Goal: Information Seeking & Learning: Learn about a topic

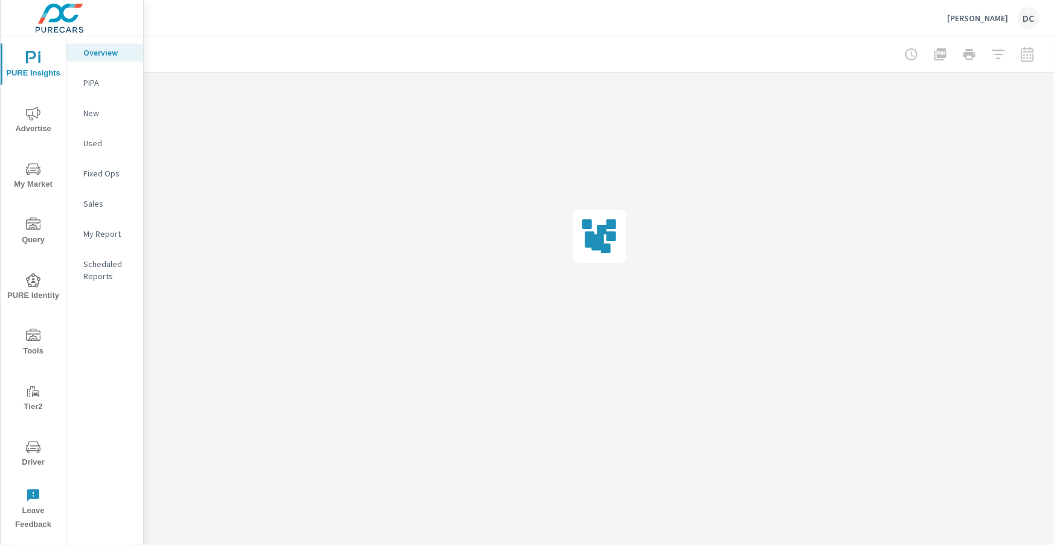
click at [33, 115] on icon "nav menu" at bounding box center [33, 113] width 15 height 14
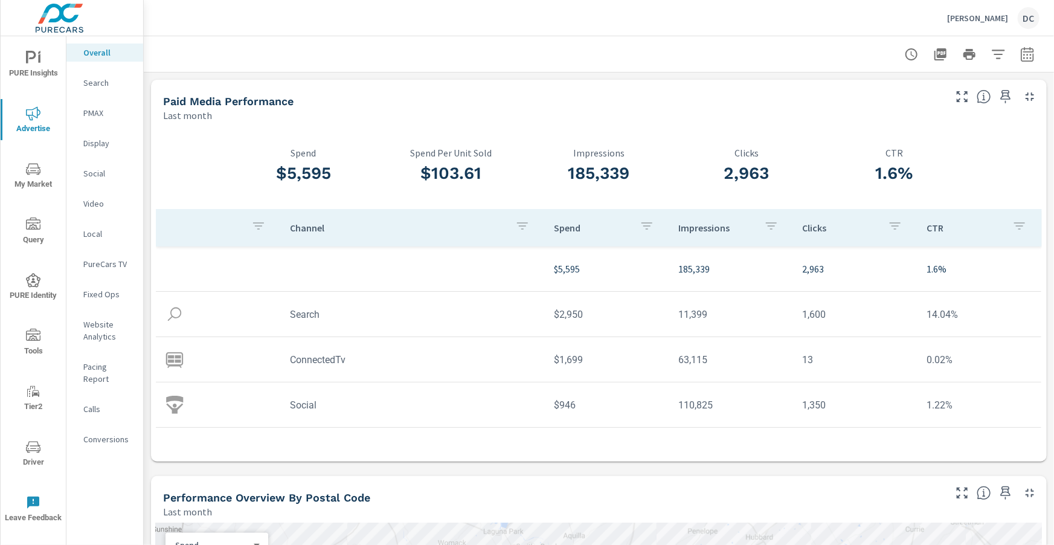
click at [1031, 58] on icon "button" at bounding box center [1027, 56] width 8 height 5
select select "Last month"
click at [916, 139] on p "+ Add comparison" at bounding box center [943, 136] width 155 height 15
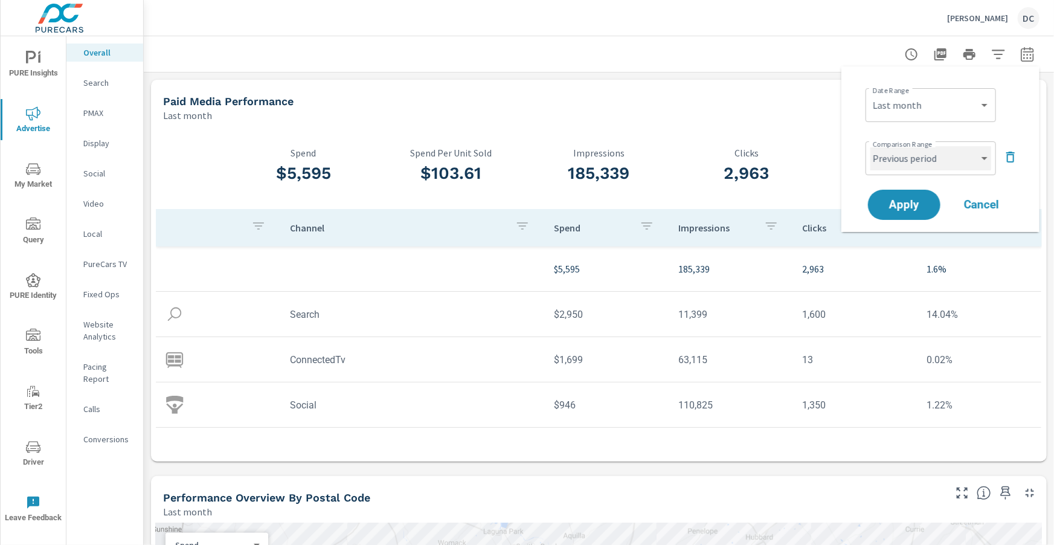
click at [919, 163] on select "Custom Previous period Previous month Previous year" at bounding box center [931, 158] width 121 height 24
click at [871, 146] on select "Custom Previous period Previous month Previous year" at bounding box center [931, 158] width 121 height 24
select select "Previous month"
click at [915, 195] on button "Apply" at bounding box center [904, 204] width 75 height 31
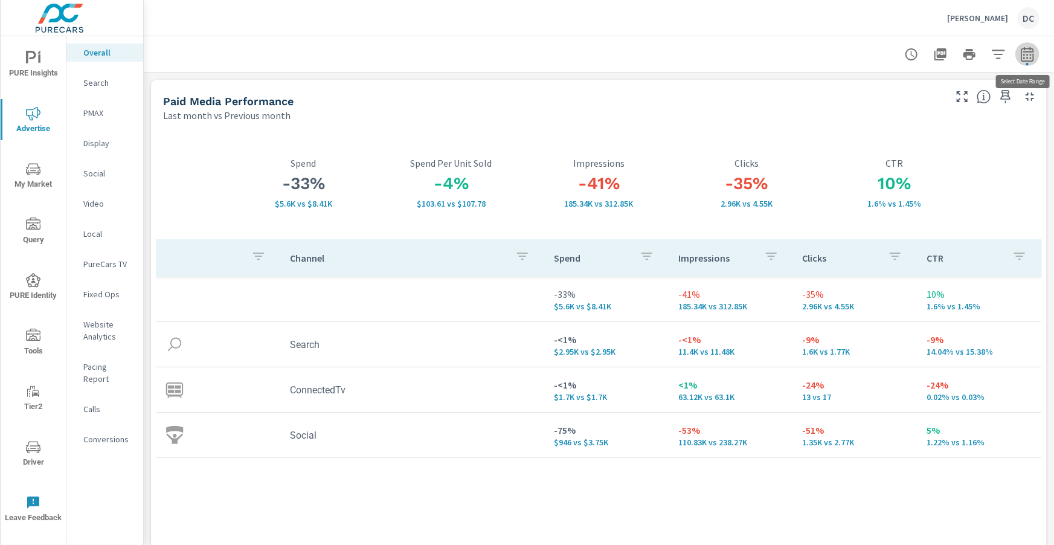
click at [1027, 57] on icon "button" at bounding box center [1027, 54] width 15 height 15
select select "Last month"
select select "Previous month"
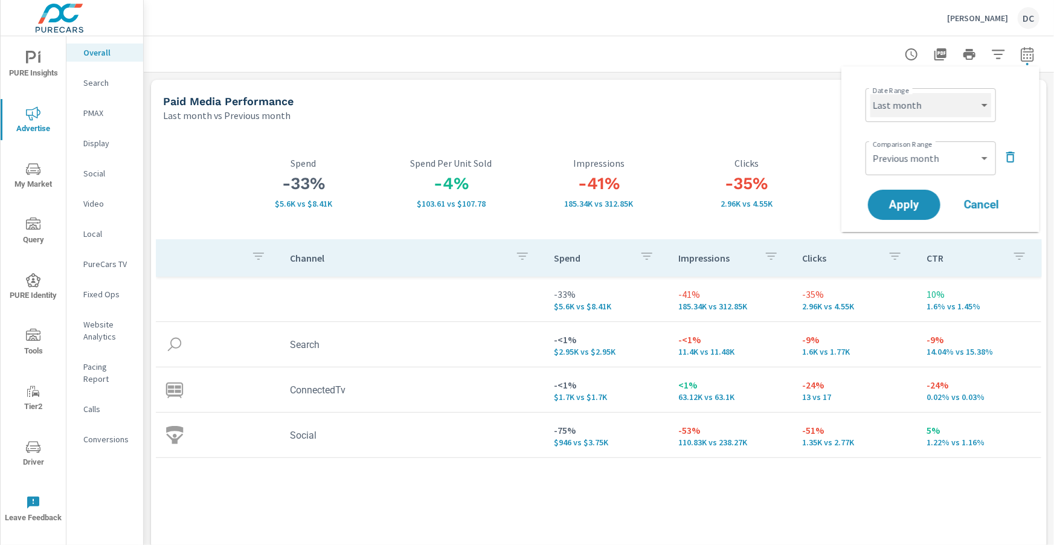
click at [958, 104] on select "Custom Yesterday Last week Last 7 days Last 14 days Last 30 days Last 45 days L…" at bounding box center [931, 105] width 121 height 24
click at [871, 93] on select "Custom Yesterday Last week Last 7 days Last 14 days Last 30 days Last 45 days L…" at bounding box center [931, 105] width 121 height 24
select select "custom"
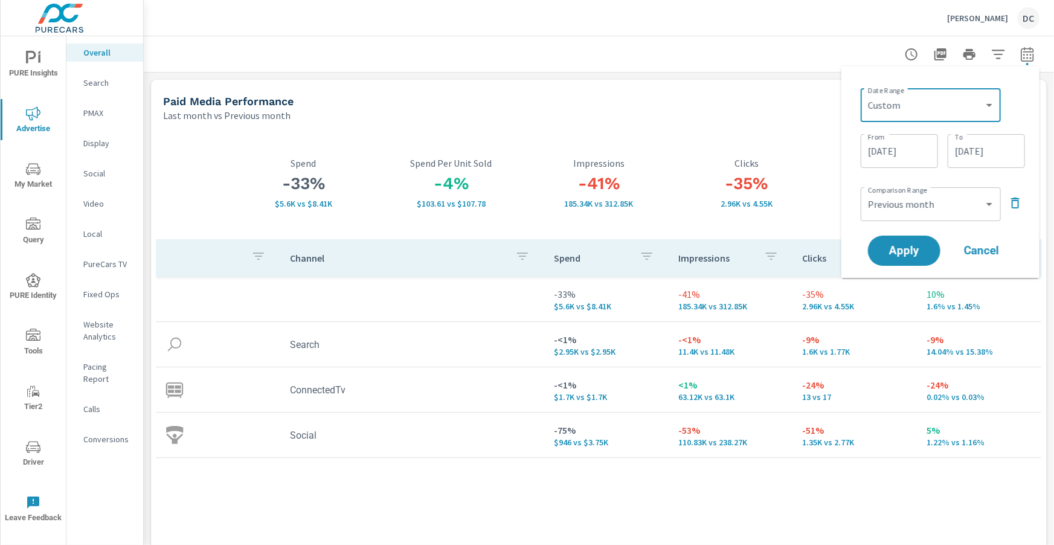
click at [810, 72] on div at bounding box center [599, 54] width 882 height 36
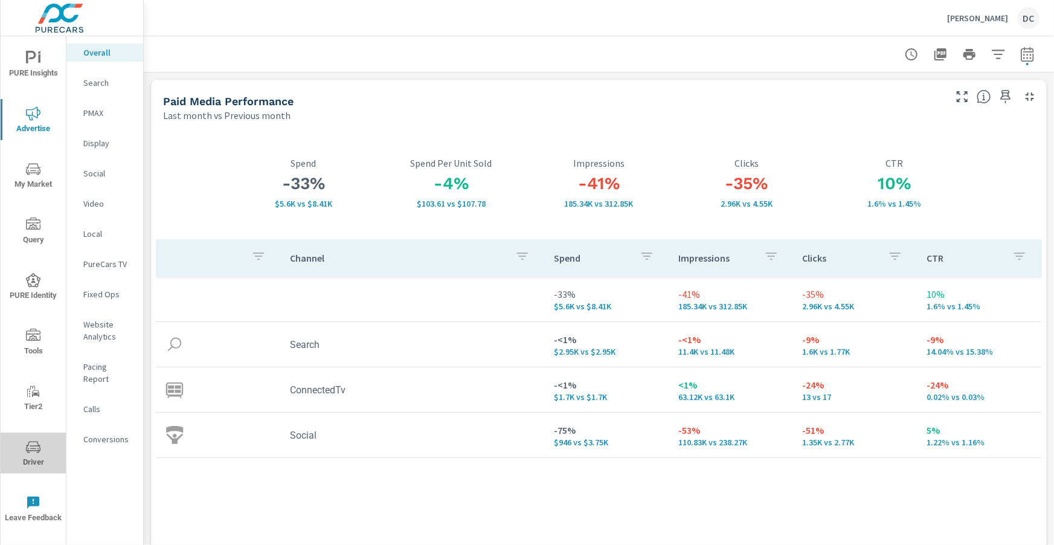
click at [33, 440] on icon "nav menu" at bounding box center [33, 447] width 15 height 15
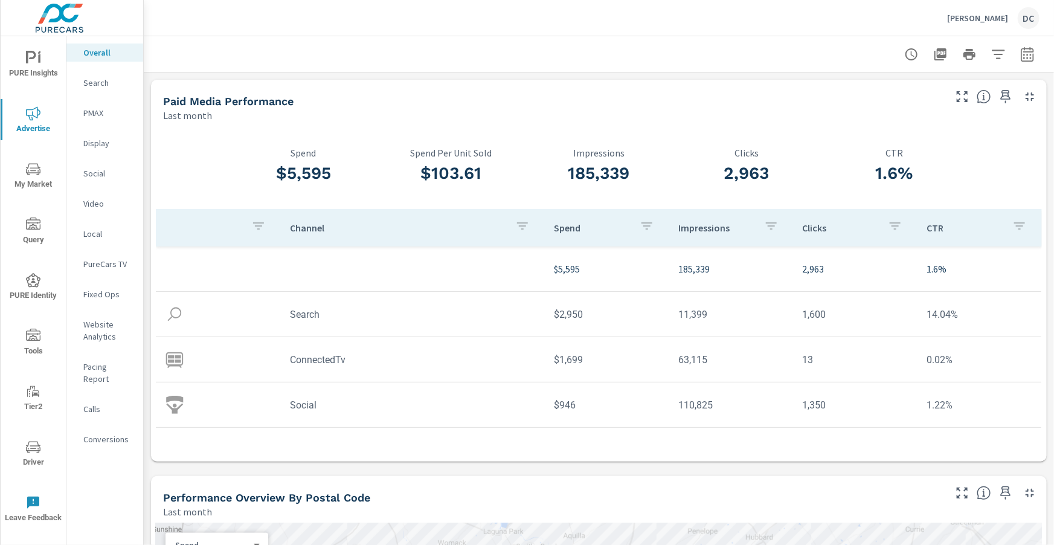
click at [90, 164] on div "Social" at bounding box center [104, 173] width 77 height 18
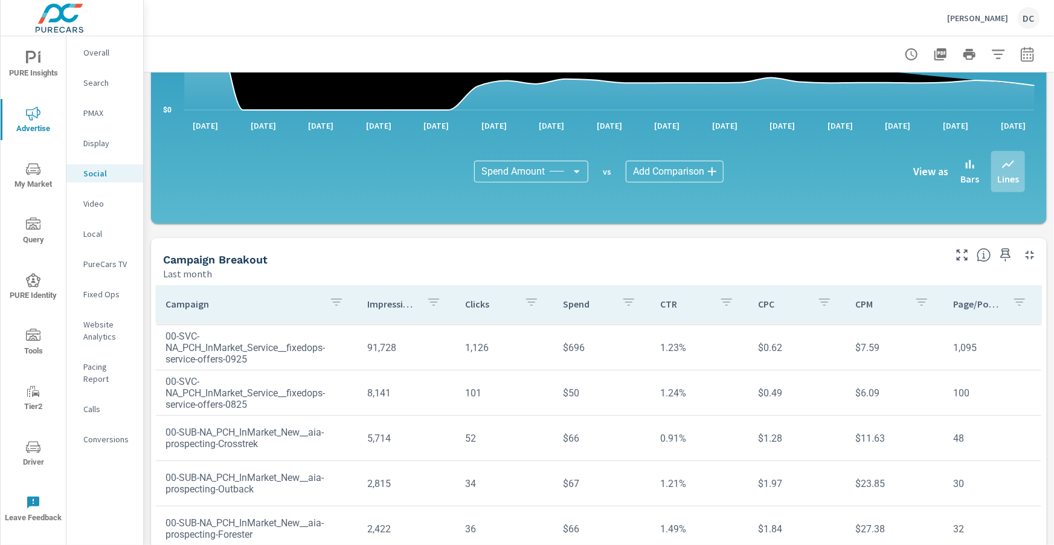
scroll to position [320, 0]
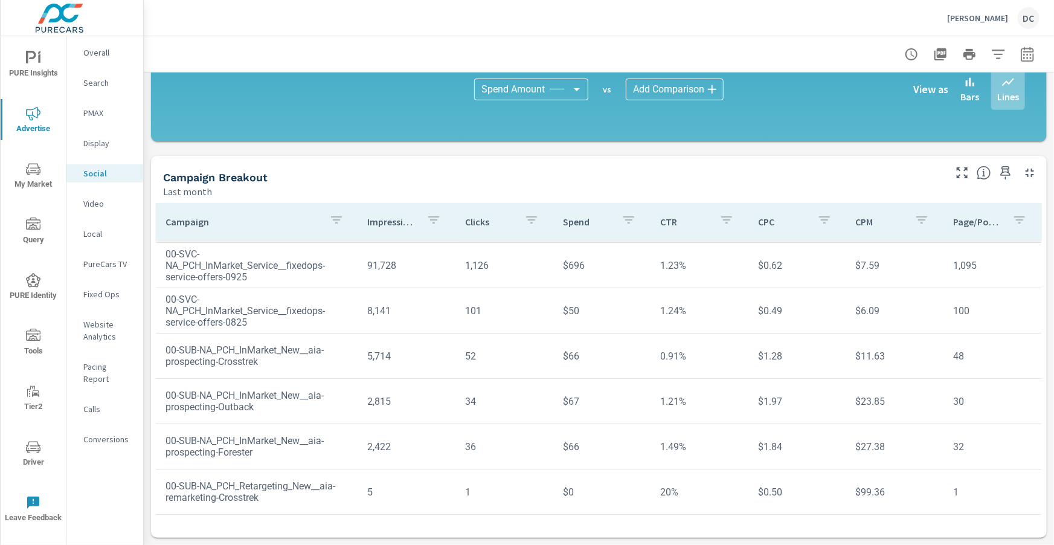
click at [37, 461] on span "Driver" at bounding box center [33, 455] width 58 height 30
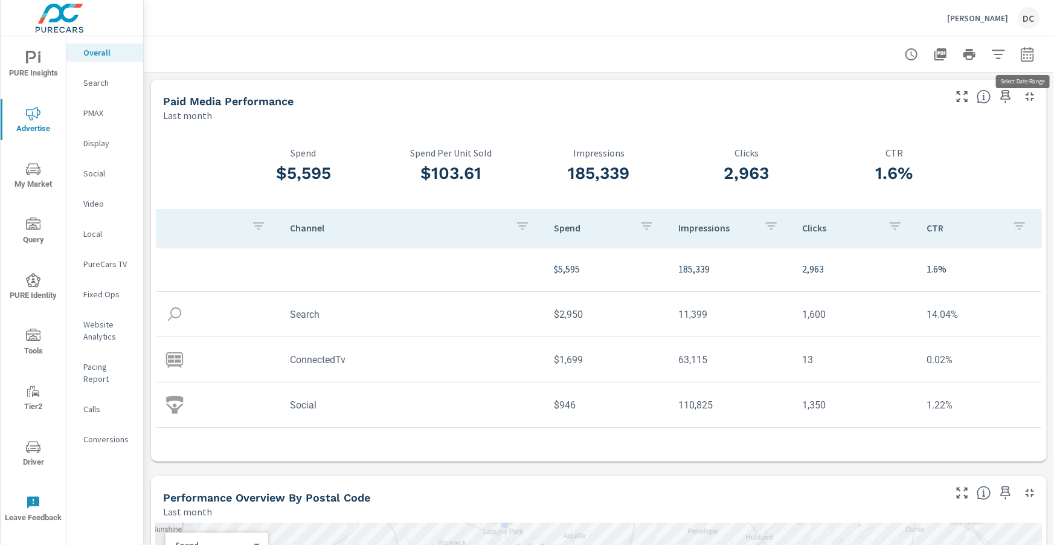
click at [1028, 55] on icon "button" at bounding box center [1027, 56] width 8 height 5
select select "Last month"
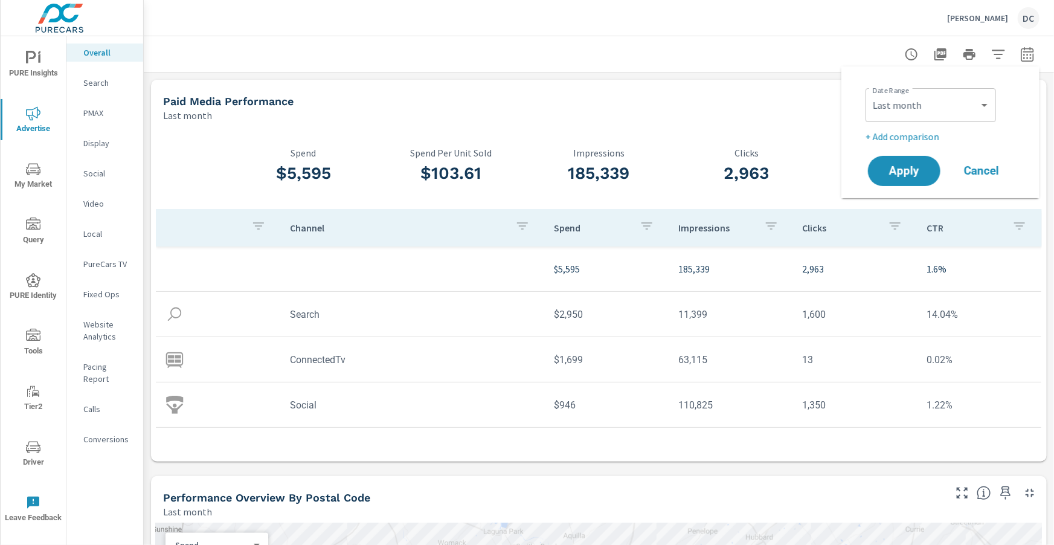
click at [910, 123] on div "Date Range Custom Yesterday Last week Last 7 days Last 14 days Last 30 days Las…" at bounding box center [943, 103] width 155 height 41
click at [911, 115] on select "Custom [DATE] Last week Last 7 days Last 14 days Last 30 days Last 45 days Last…" at bounding box center [931, 105] width 121 height 24
click at [871, 93] on select "Custom [DATE] Last week Last 7 days Last 14 days Last 30 days Last 45 days Last…" at bounding box center [931, 105] width 121 height 24
click at [903, 137] on p "+ Add comparison" at bounding box center [943, 136] width 155 height 15
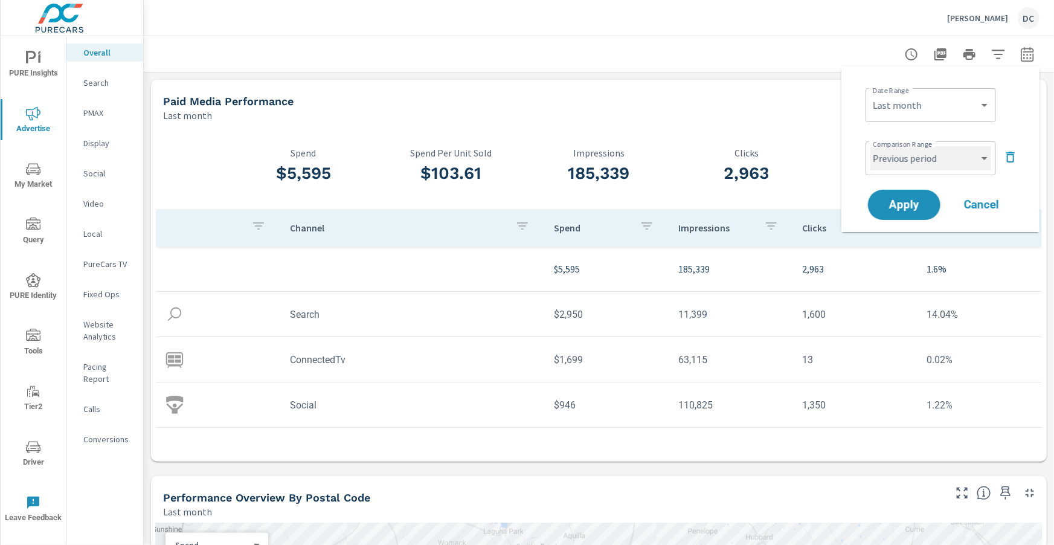
click at [909, 155] on select "Custom Previous period Previous month Previous year" at bounding box center [931, 158] width 121 height 24
click at [871, 146] on select "Custom Previous period Previous month Previous year" at bounding box center [931, 158] width 121 height 24
select select "Previous month"
click at [911, 203] on span "Apply" at bounding box center [905, 204] width 50 height 11
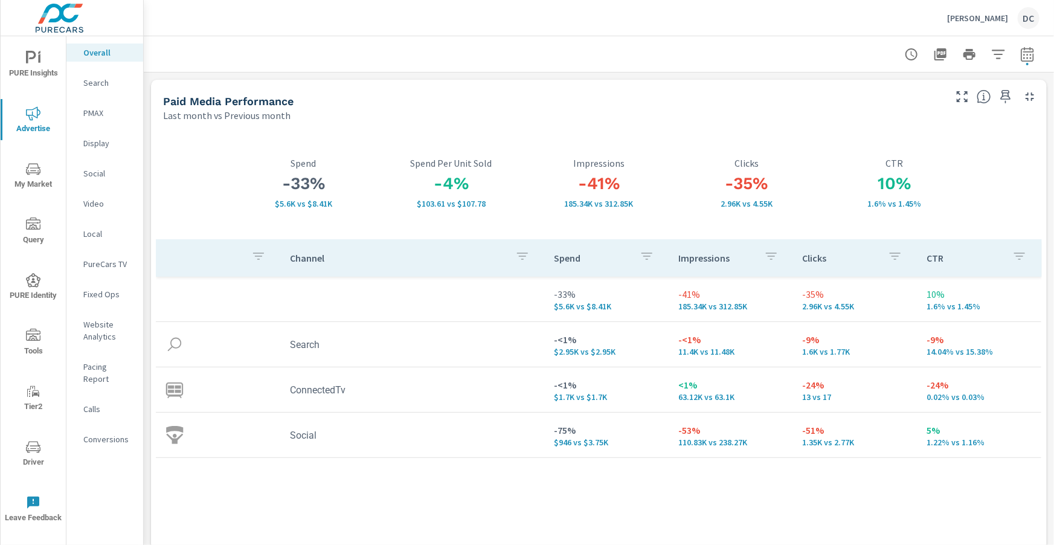
click at [102, 114] on p "PMAX" at bounding box center [108, 113] width 50 height 12
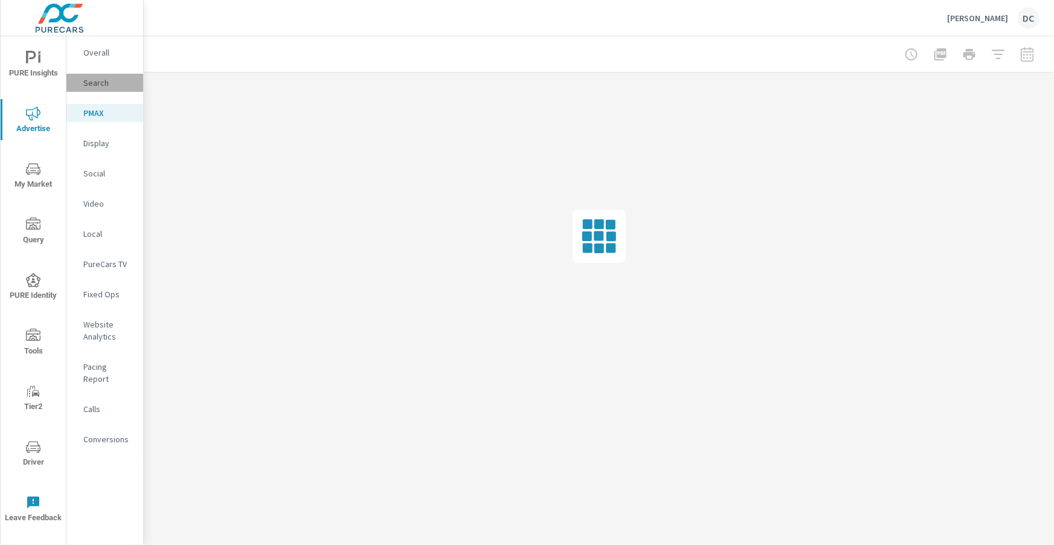
click at [98, 88] on p "Search" at bounding box center [108, 83] width 50 height 12
click at [99, 141] on p "Display" at bounding box center [108, 143] width 50 height 12
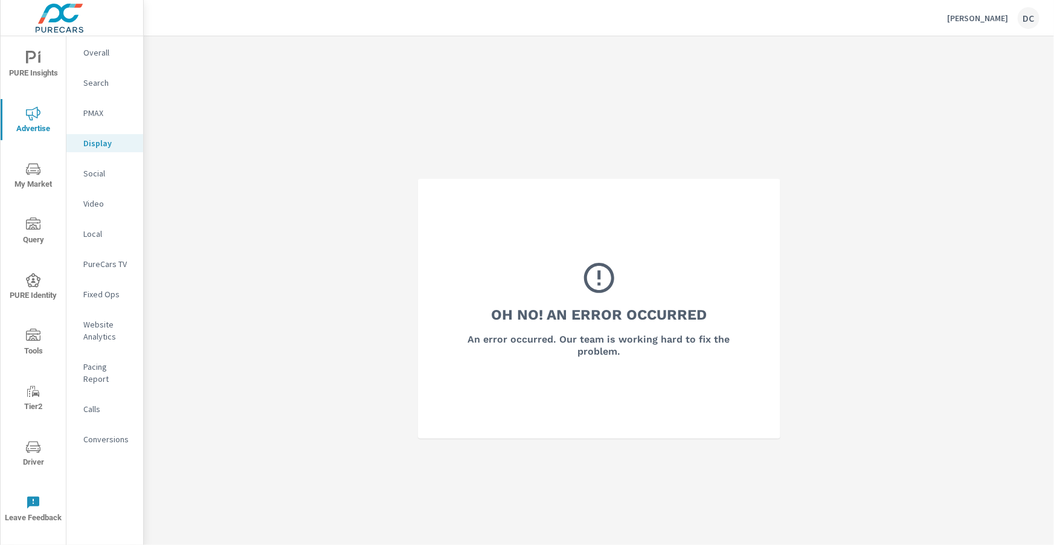
click at [100, 176] on p "Social" at bounding box center [108, 173] width 50 height 12
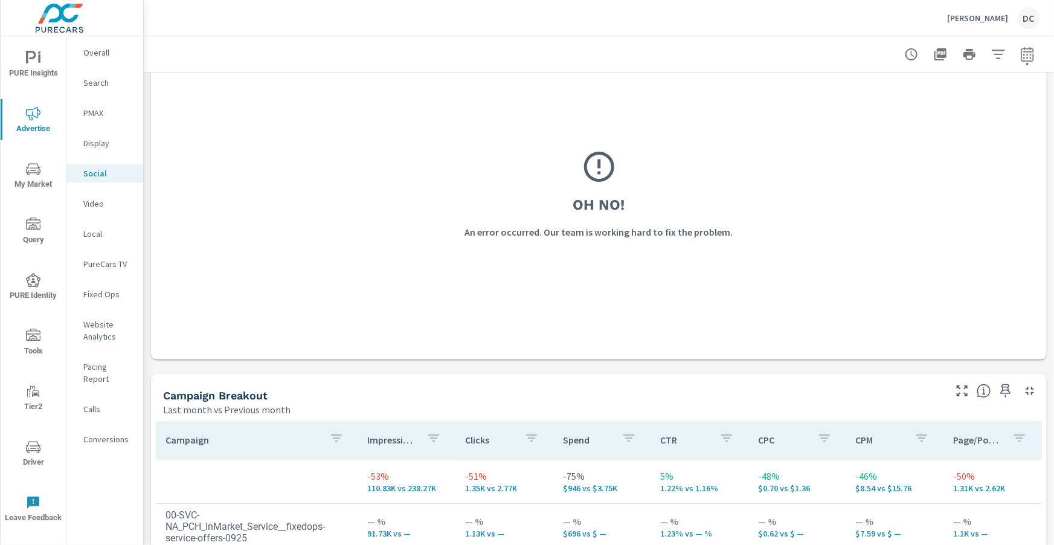
scroll to position [216, 0]
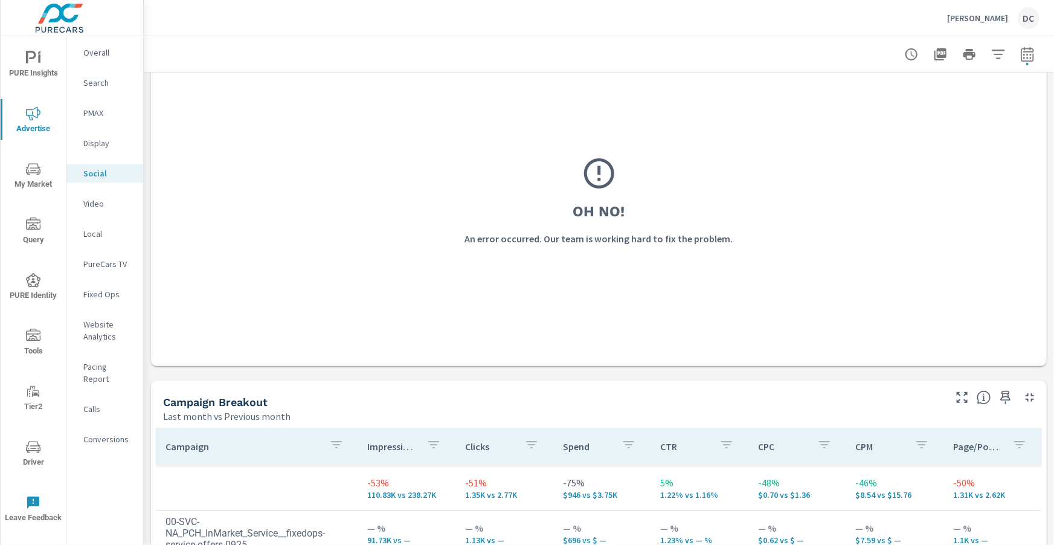
click at [37, 60] on icon "nav menu" at bounding box center [33, 58] width 15 height 15
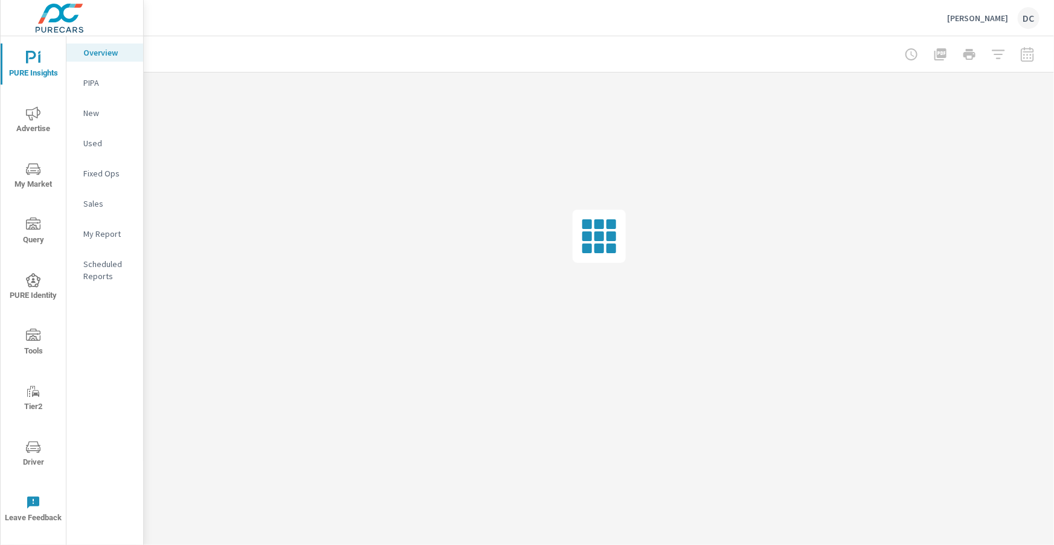
click at [95, 208] on p "Sales" at bounding box center [108, 204] width 50 height 12
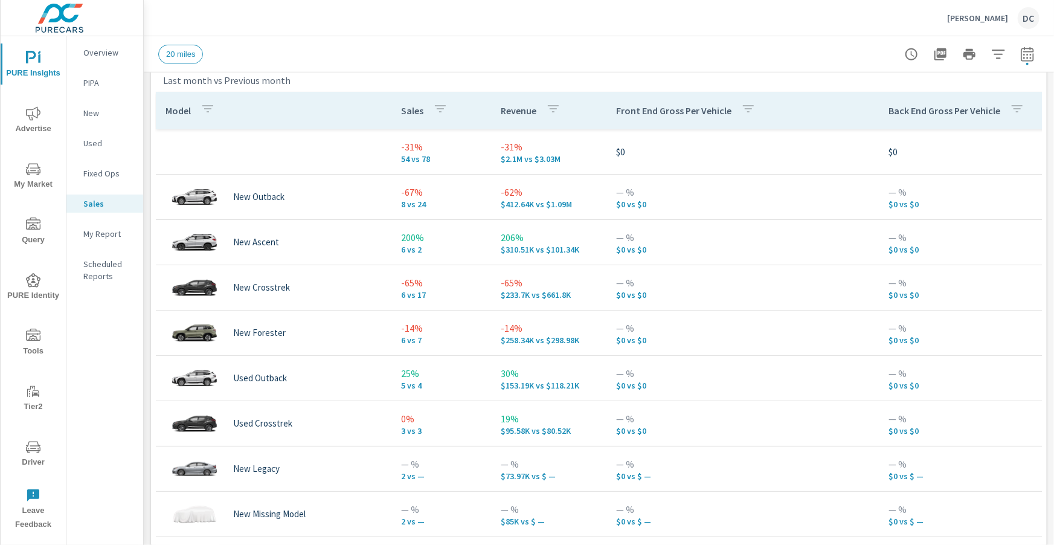
scroll to position [553, 0]
click at [211, 112] on icon "button" at bounding box center [208, 107] width 15 height 15
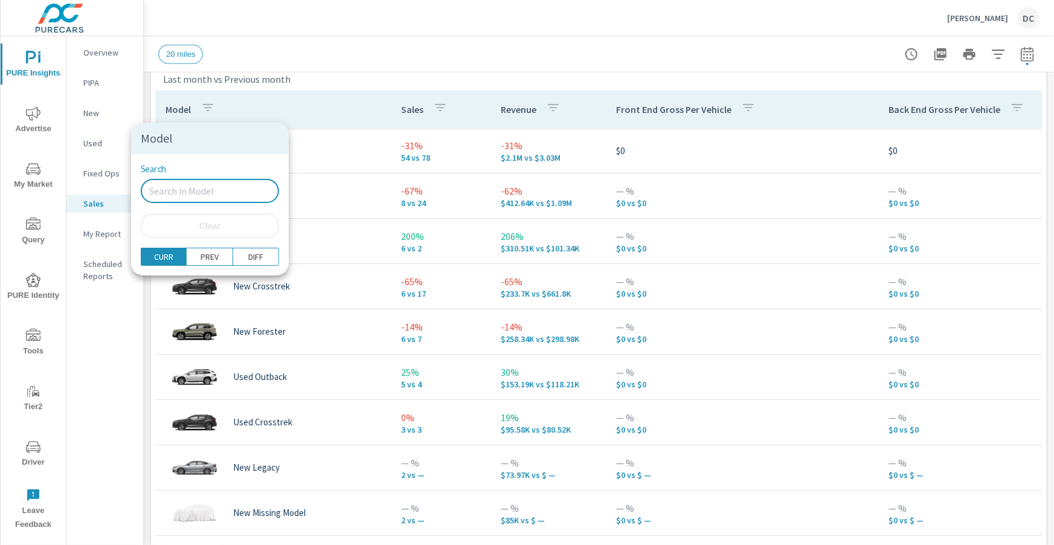
click at [184, 190] on input "Search" at bounding box center [210, 191] width 138 height 24
type input "new"
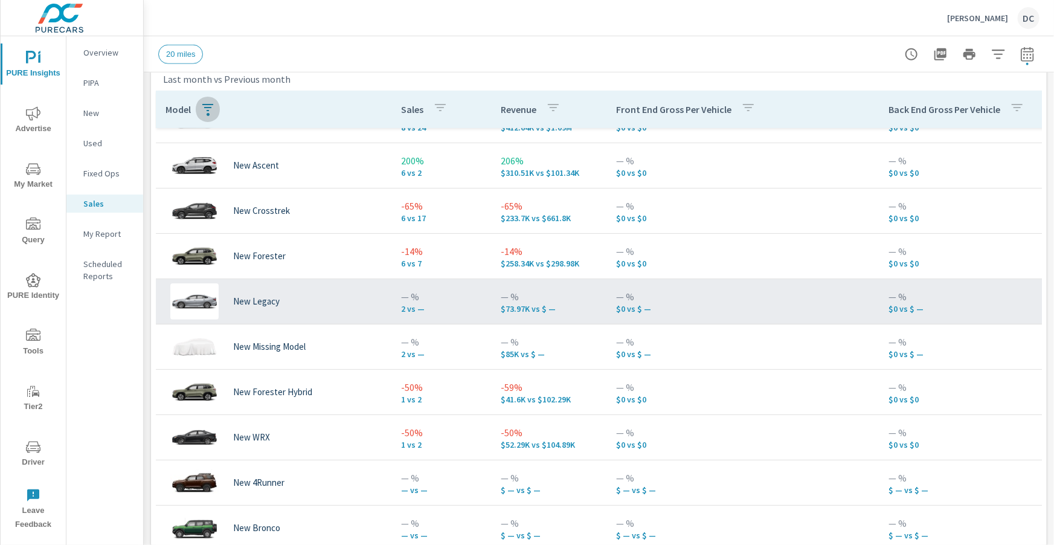
scroll to position [60, 0]
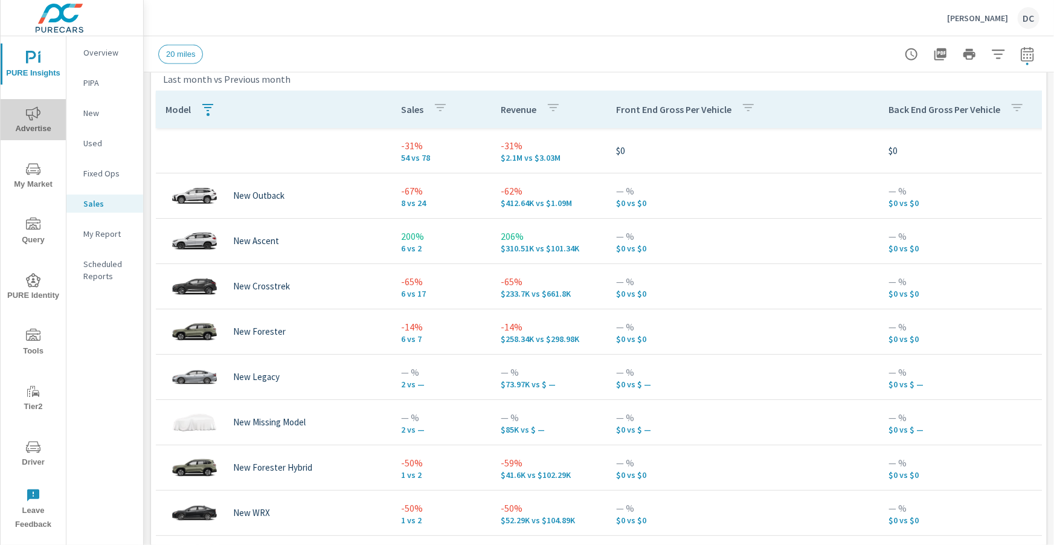
click at [40, 115] on span "Advertise" at bounding box center [33, 121] width 58 height 30
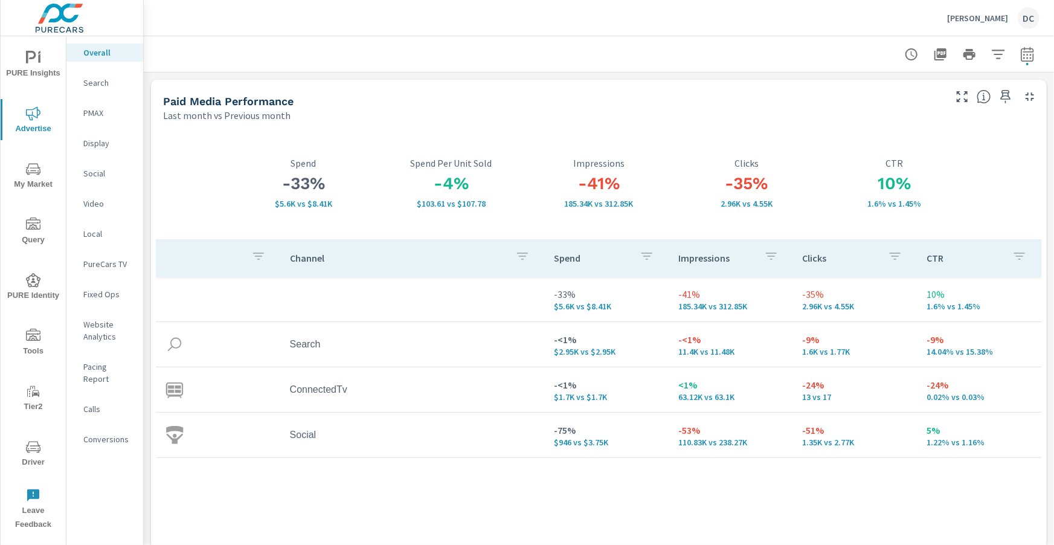
click at [1034, 57] on icon "button" at bounding box center [1027, 54] width 13 height 15
select select "Last month"
select select "Previous month"
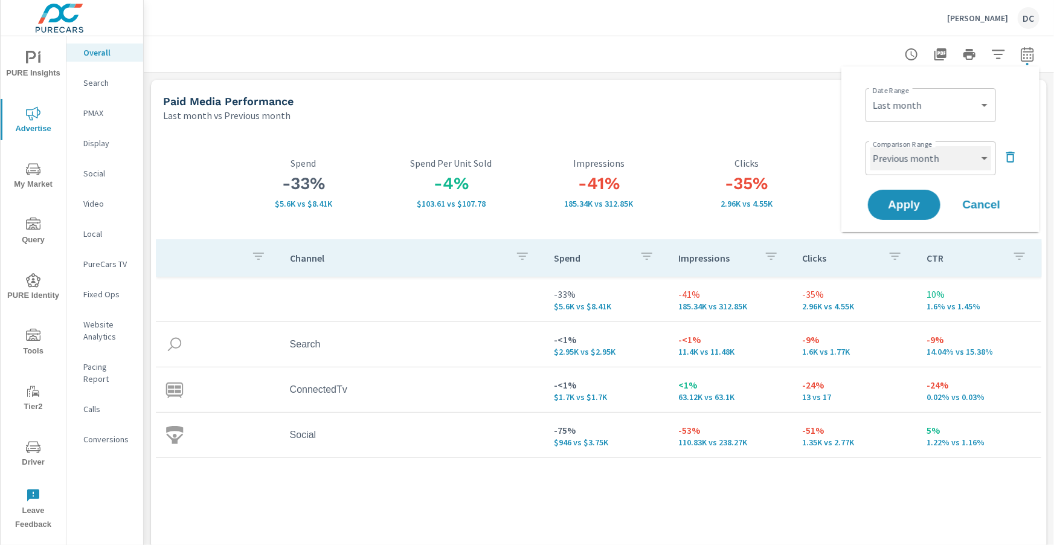
click at [981, 146] on select "Custom Previous period Previous month Previous year" at bounding box center [931, 158] width 121 height 24
click at [1007, 153] on icon "button" at bounding box center [1011, 157] width 15 height 15
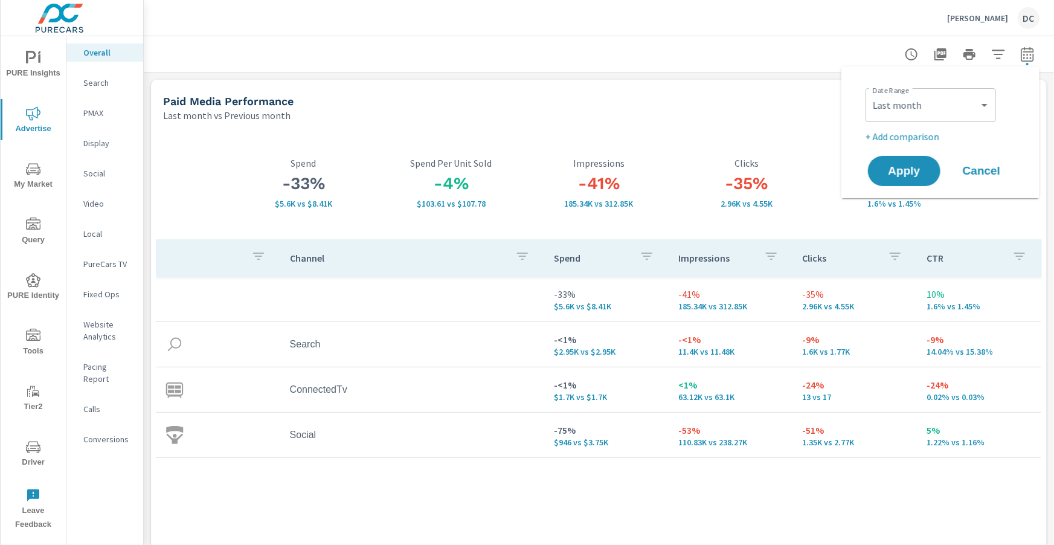
click at [53, 66] on span "PURE Insights" at bounding box center [33, 66] width 58 height 30
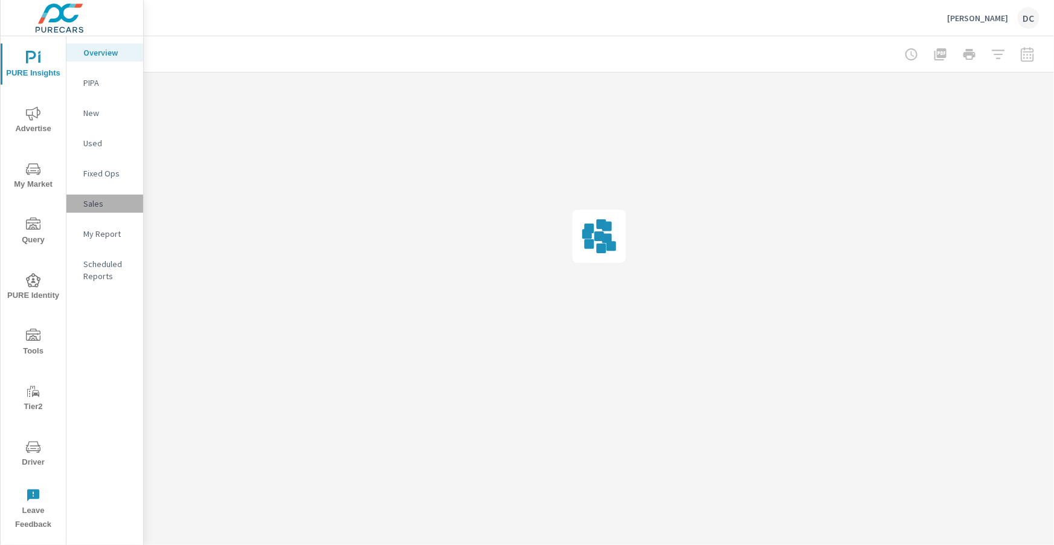
click at [101, 208] on p "Sales" at bounding box center [108, 204] width 50 height 12
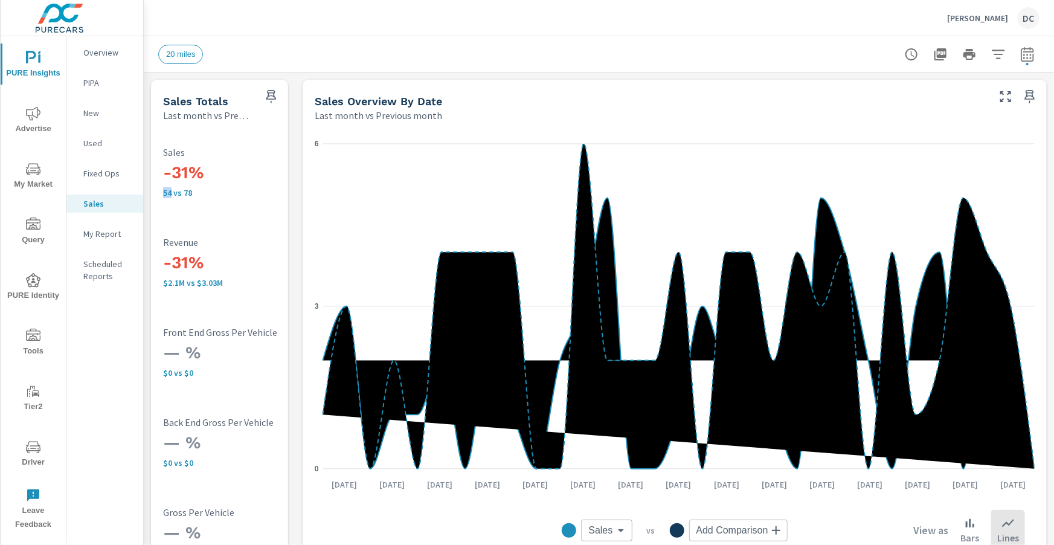
drag, startPoint x: 165, startPoint y: 193, endPoint x: 172, endPoint y: 193, distance: 7.3
click at [172, 193] on p "54 vs 78" at bounding box center [243, 193] width 160 height 10
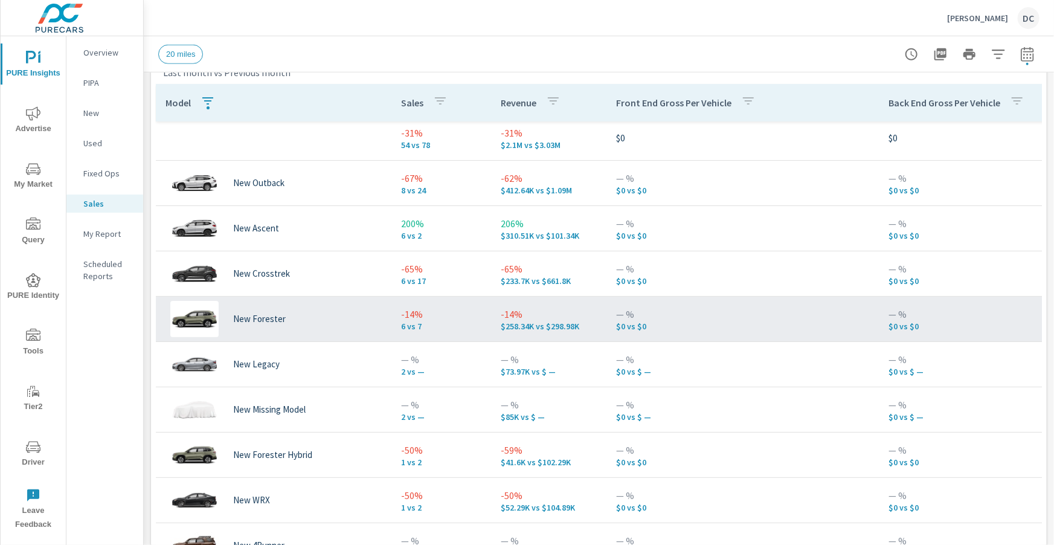
scroll to position [6, 0]
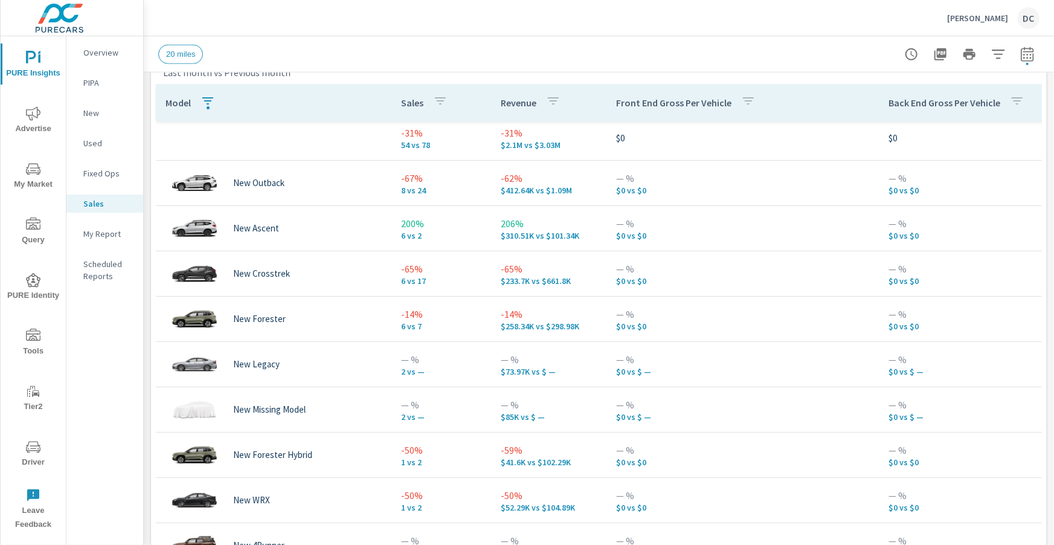
click at [39, 112] on icon "nav menu" at bounding box center [33, 113] width 15 height 15
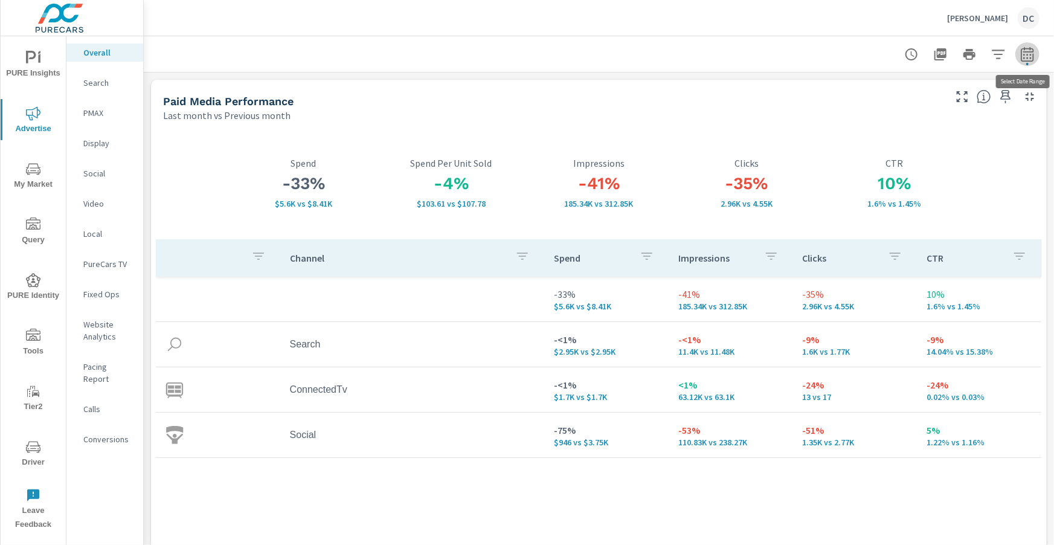
click at [1021, 57] on icon "button" at bounding box center [1027, 54] width 15 height 15
select select "Last month"
select select "Previous month"
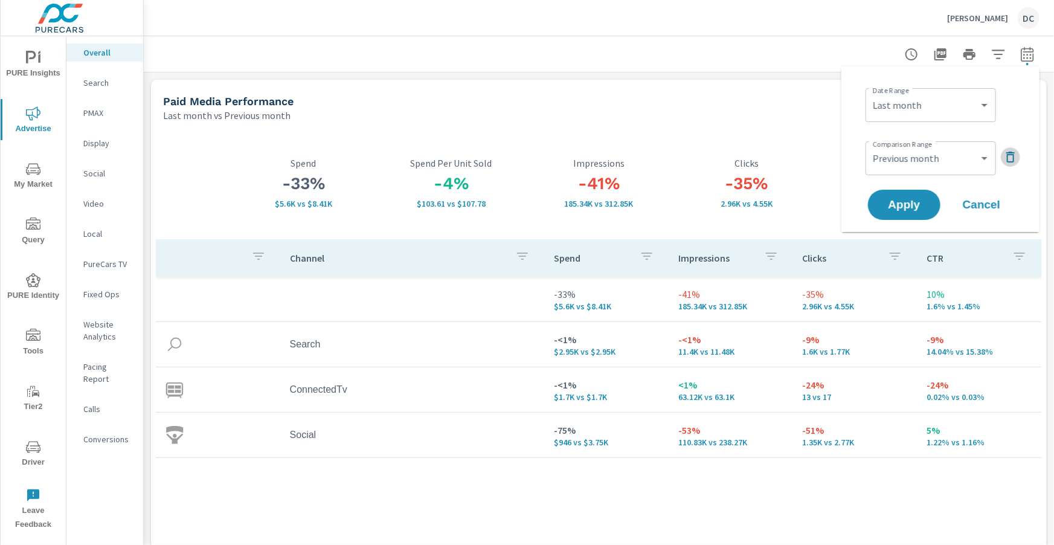
click at [1014, 161] on icon "button" at bounding box center [1011, 157] width 15 height 15
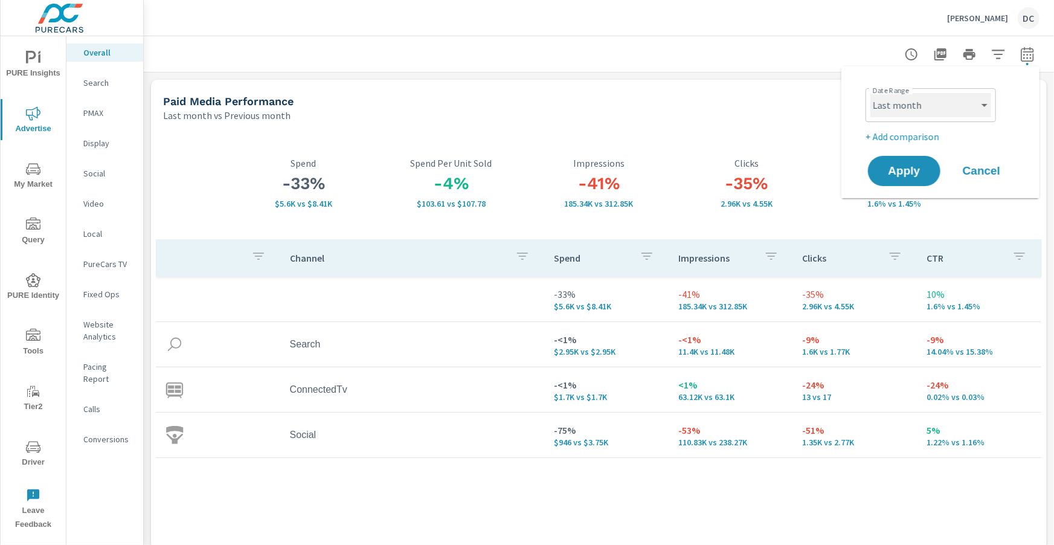
click at [990, 108] on select "Custom [DATE] Last week Last 7 days Last 14 days Last 30 days Last 45 days Last…" at bounding box center [931, 105] width 121 height 24
click at [871, 93] on select "Custom [DATE] Last week Last 7 days Last 14 days Last 30 days Last 45 days Last…" at bounding box center [931, 105] width 121 height 24
select select "Month to date"
click at [920, 168] on span "Apply" at bounding box center [905, 171] width 50 height 11
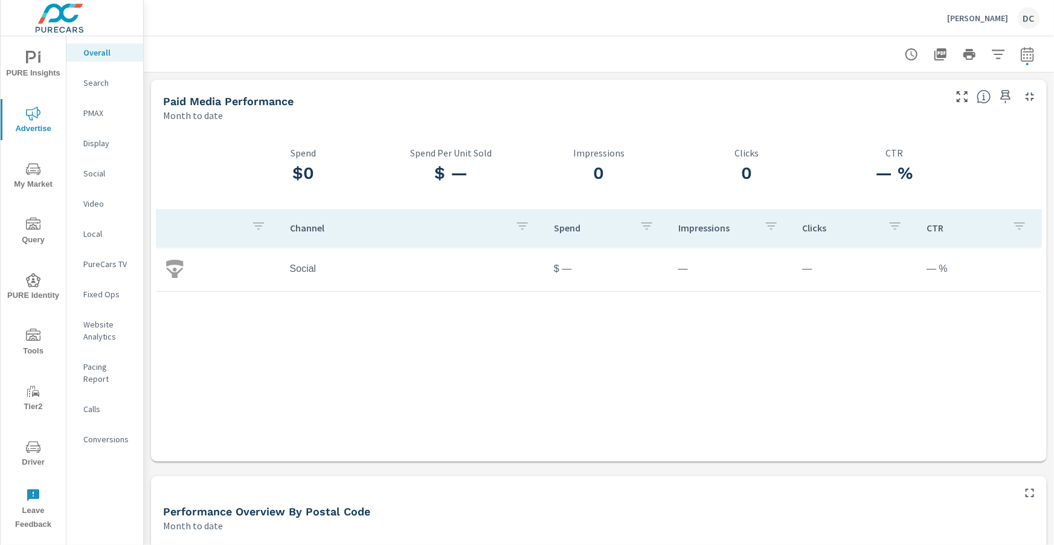
scroll to position [15, 0]
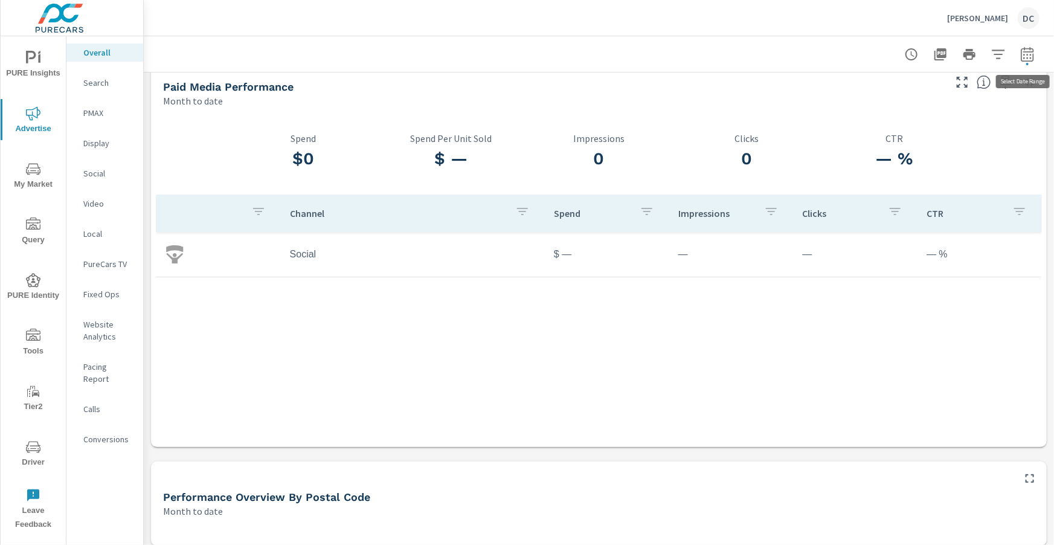
click at [1028, 57] on icon "button" at bounding box center [1027, 54] width 15 height 15
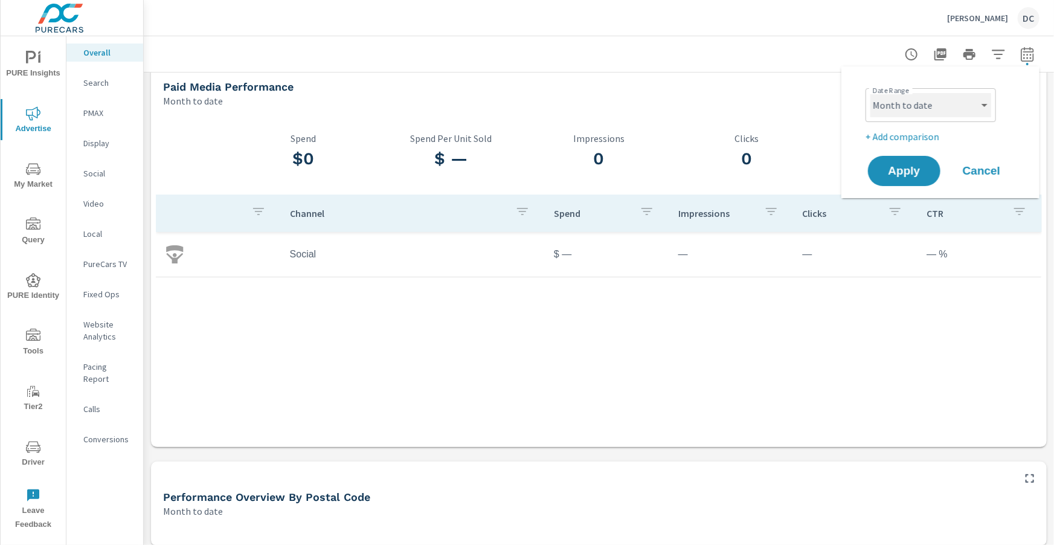
click at [981, 110] on select "Custom [DATE] Last week Last 7 days Last 14 days Last 30 days Last 45 days Last…" at bounding box center [931, 105] width 121 height 24
click at [871, 93] on select "Custom [DATE] Last week Last 7 days Last 14 days Last 30 days Last 45 days Last…" at bounding box center [931, 105] width 121 height 24
select select "Last month"
click at [929, 173] on span "Apply" at bounding box center [905, 171] width 50 height 11
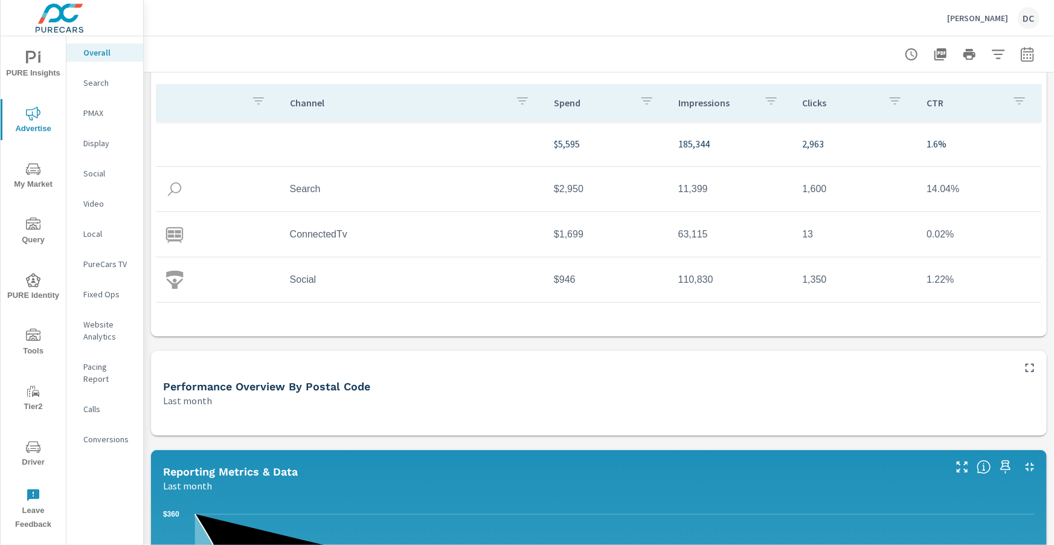
scroll to position [127, 0]
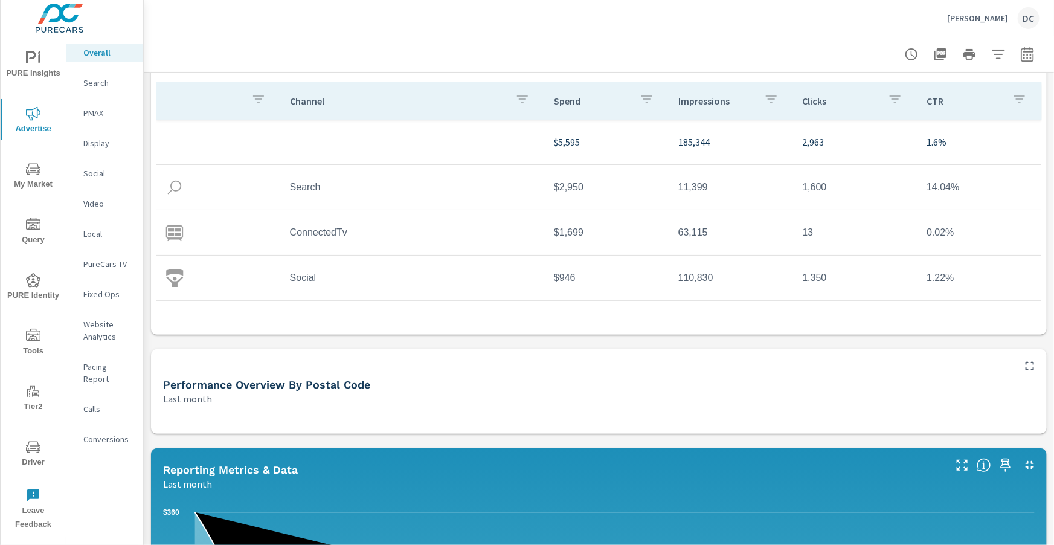
click at [100, 170] on p "Social" at bounding box center [108, 173] width 50 height 12
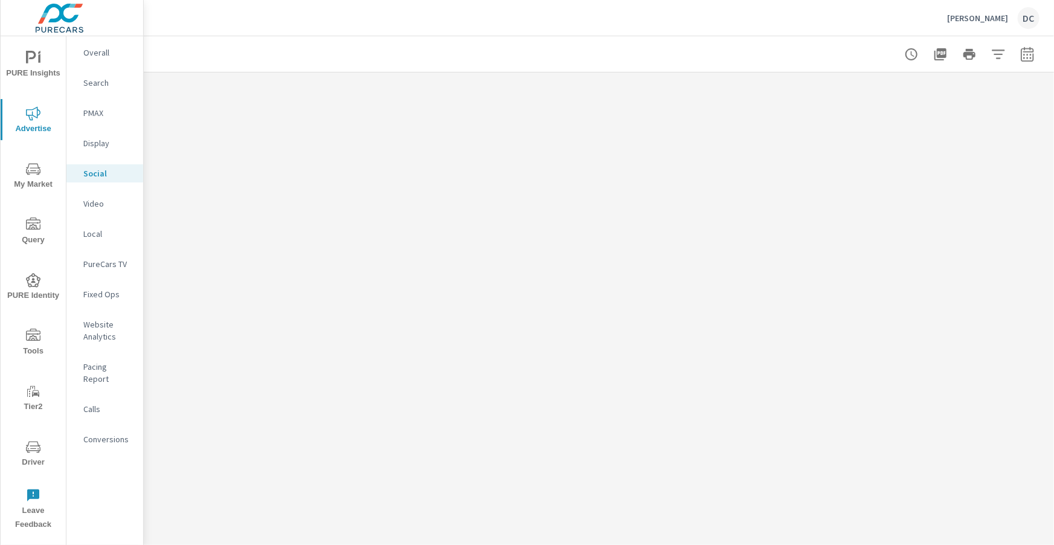
scroll to position [320, 0]
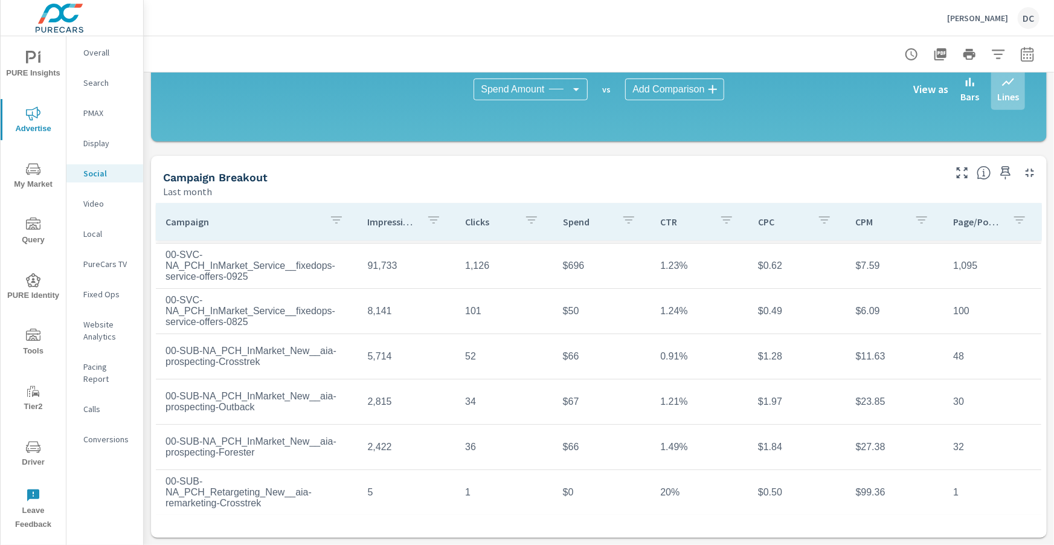
scroll to position [47, 0]
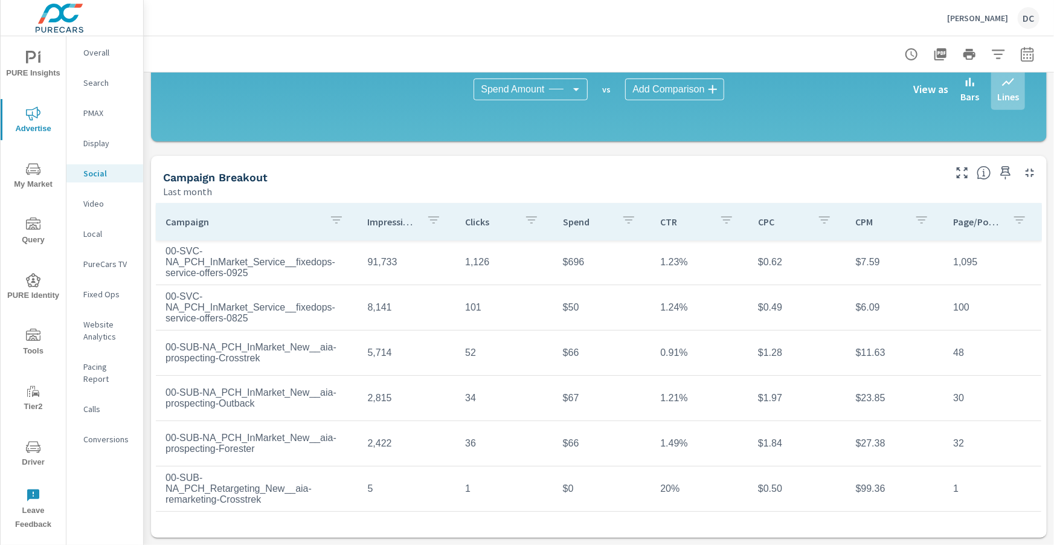
click at [102, 57] on p "Overall" at bounding box center [108, 53] width 50 height 12
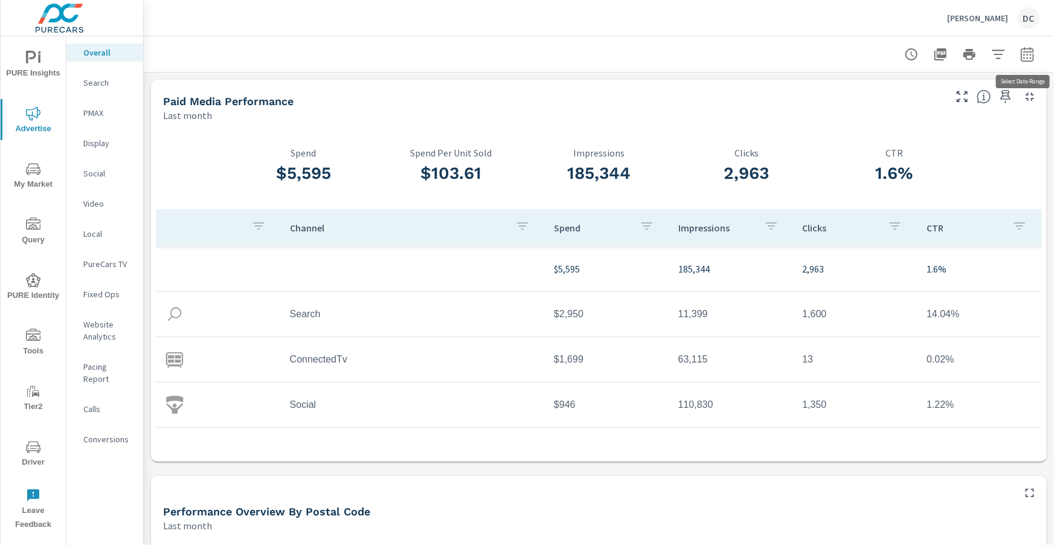
click at [1022, 53] on icon "button" at bounding box center [1027, 54] width 13 height 15
select select "Last month"
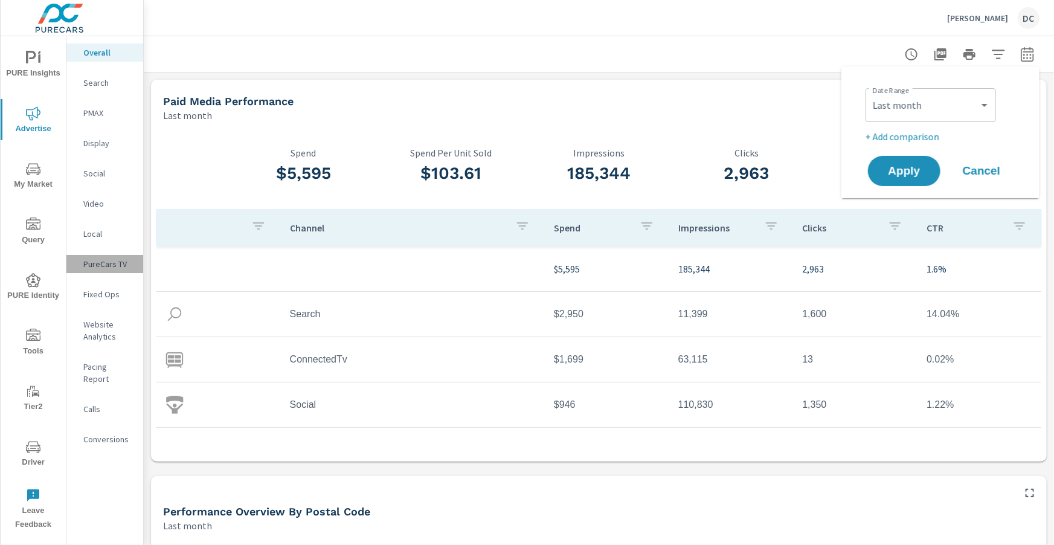
click at [105, 262] on p "PureCars TV" at bounding box center [108, 264] width 50 height 12
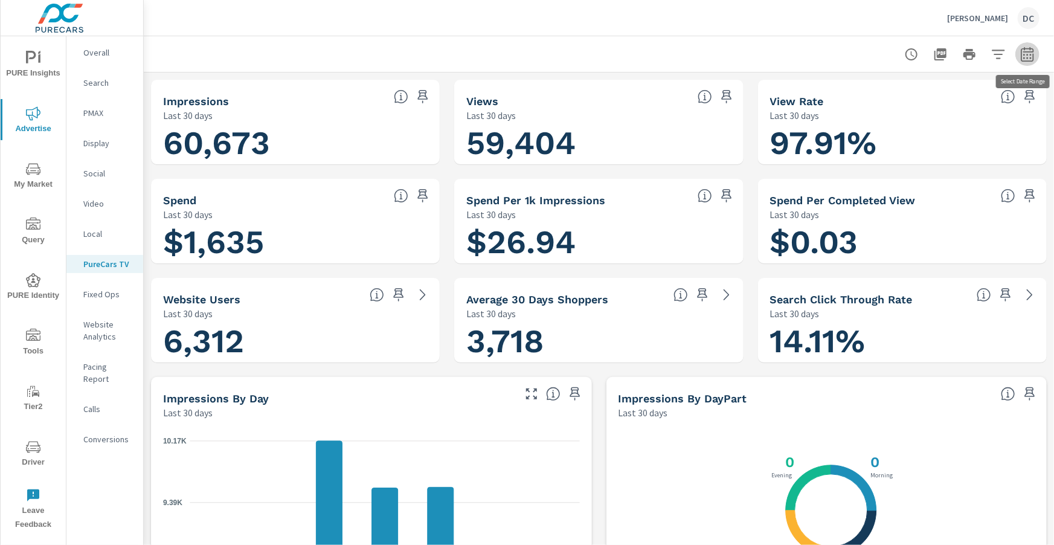
click at [1031, 59] on icon "button" at bounding box center [1027, 54] width 15 height 15
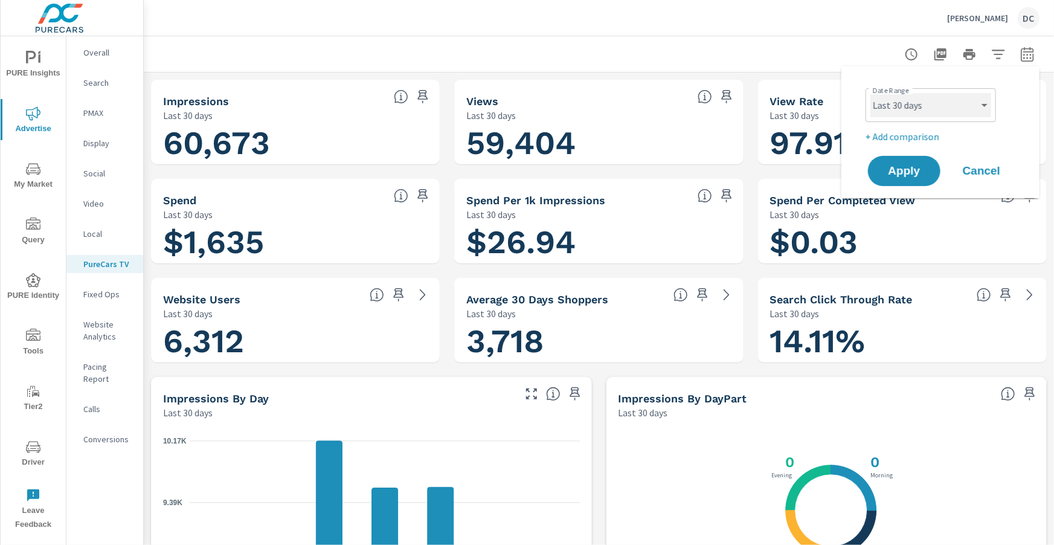
click at [988, 109] on select "Custom [DATE] Last week Last 7 days Last 14 days Last 30 days Last 45 days Last…" at bounding box center [931, 105] width 121 height 24
click at [871, 93] on select "Custom [DATE] Last week Last 7 days Last 14 days Last 30 days Last 45 days Last…" at bounding box center [931, 105] width 121 height 24
select select "Last month"
click at [927, 138] on p "+ Add comparison" at bounding box center [943, 136] width 155 height 15
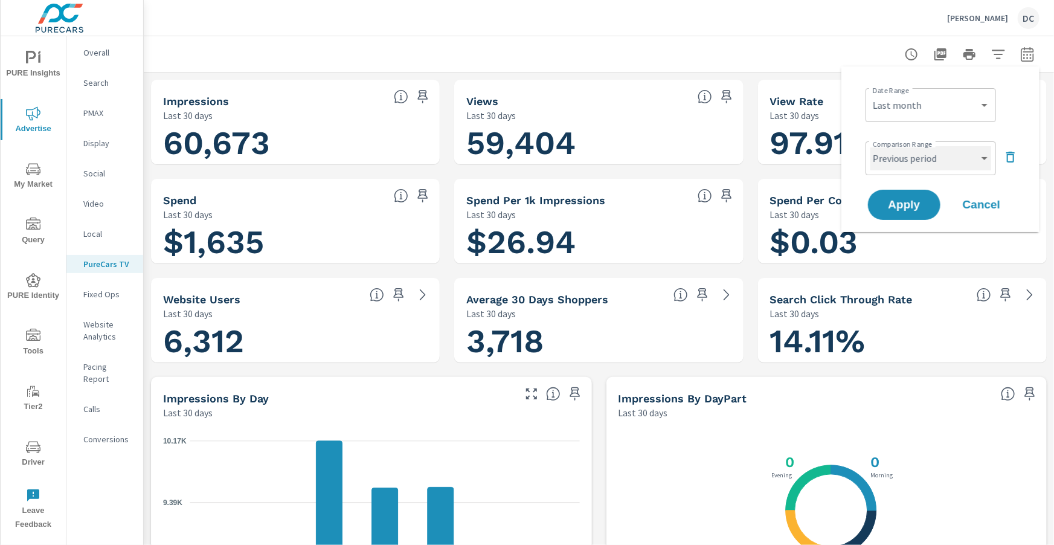
click at [930, 161] on select "Custom Previous period Previous month Previous year" at bounding box center [931, 158] width 121 height 24
click at [871, 146] on select "Custom Previous period Previous month Previous year" at bounding box center [931, 158] width 121 height 24
select select "Previous month"
click at [918, 195] on button "Apply" at bounding box center [904, 204] width 75 height 31
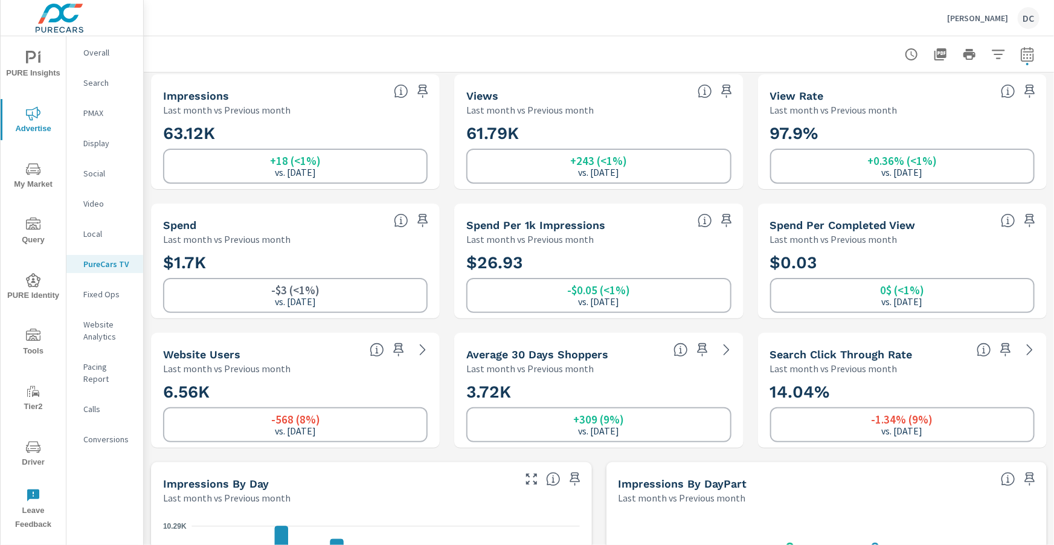
scroll to position [6, 0]
click at [96, 85] on p "Search" at bounding box center [108, 83] width 50 height 12
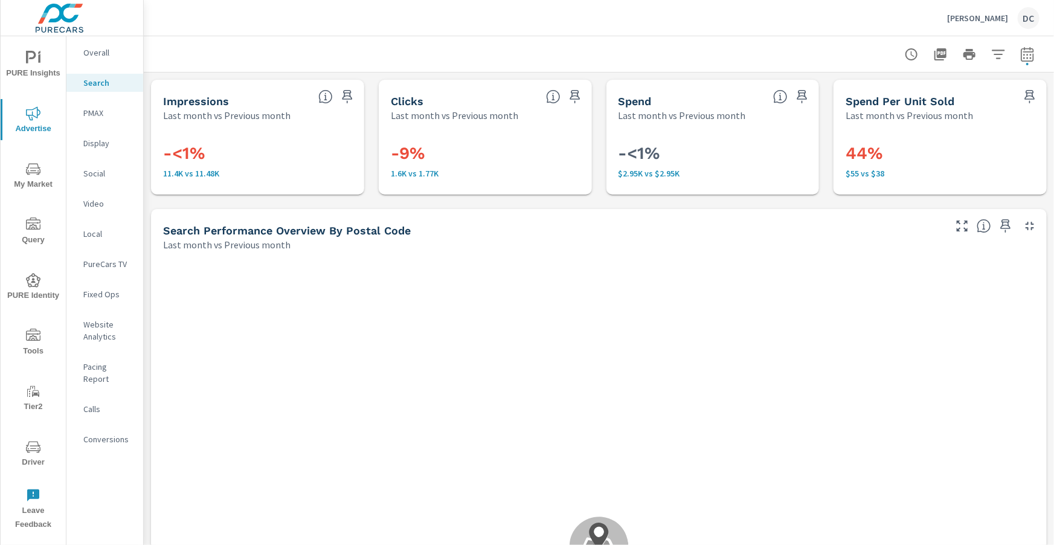
scroll to position [91, 0]
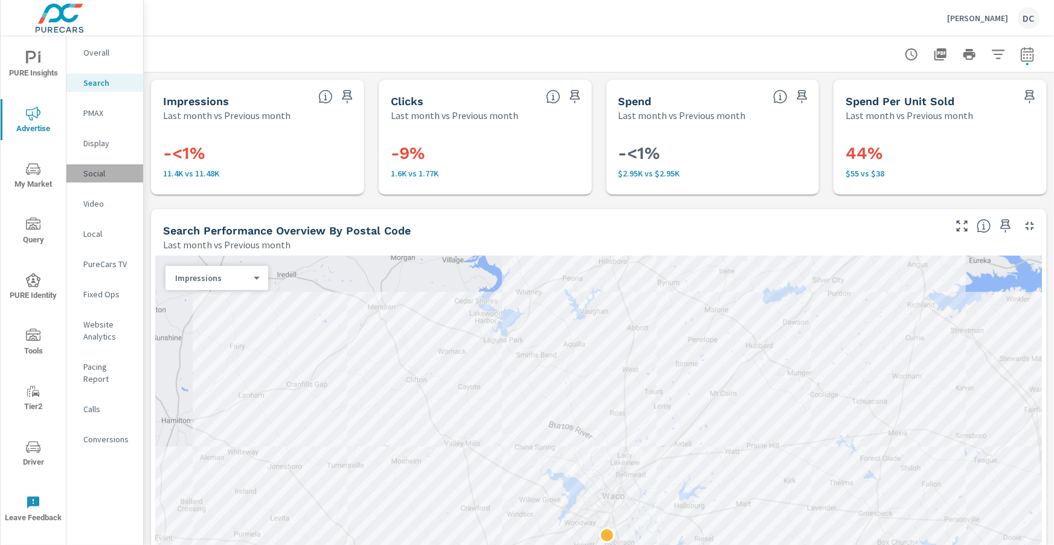
click at [106, 174] on p "Social" at bounding box center [108, 173] width 50 height 12
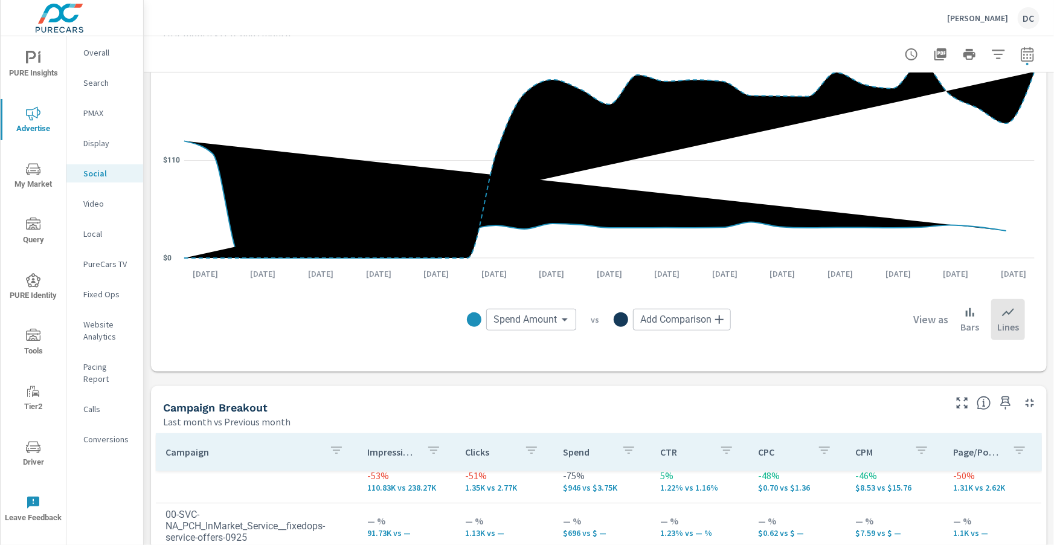
scroll to position [211, 0]
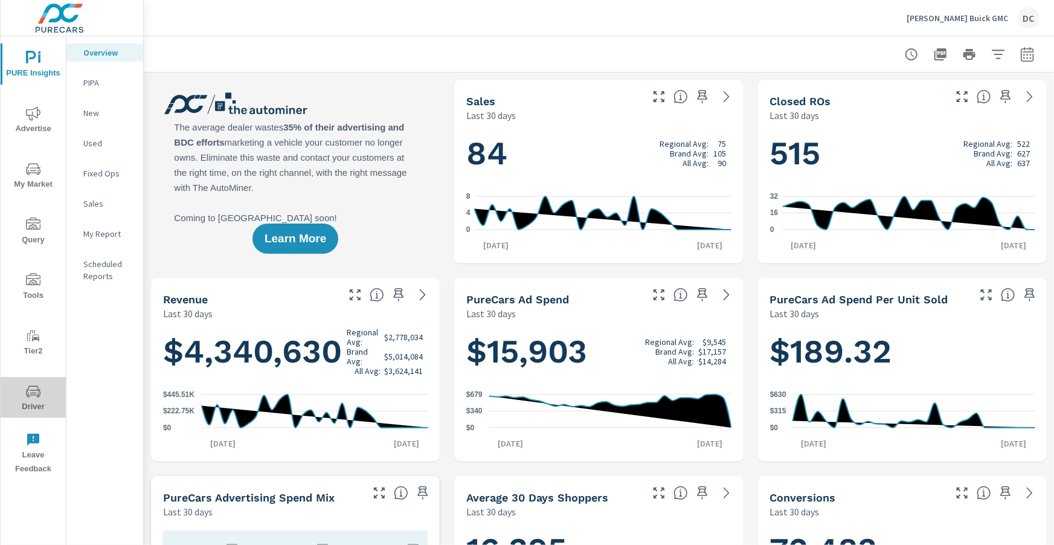
click at [36, 392] on icon "nav menu" at bounding box center [33, 391] width 15 height 15
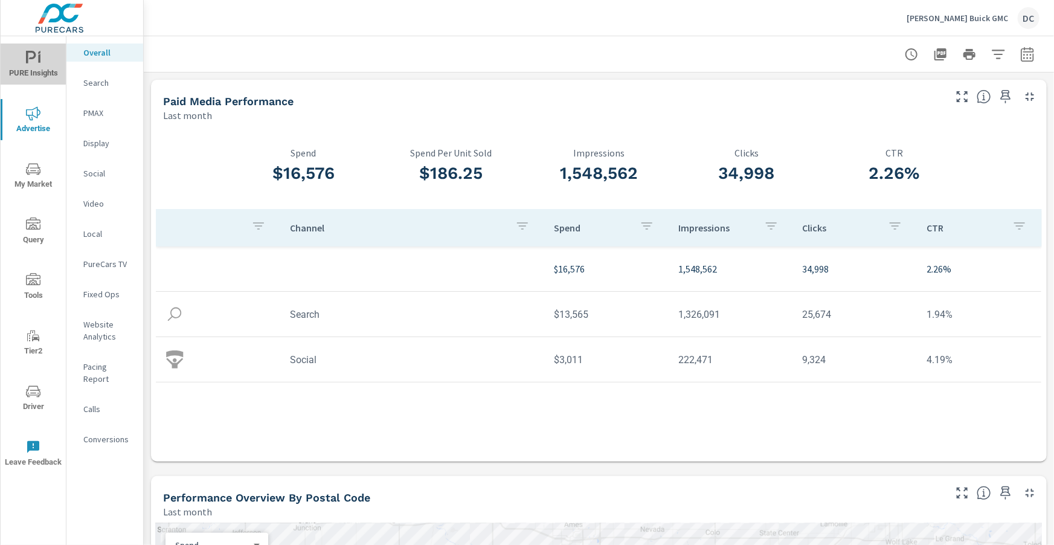
click at [30, 59] on icon "nav menu" at bounding box center [33, 58] width 15 height 15
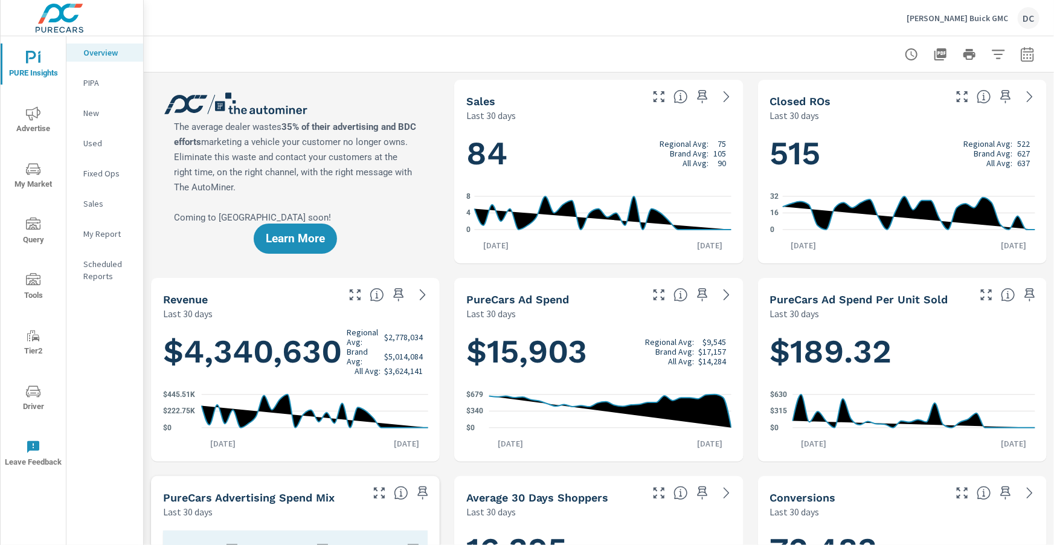
click at [100, 201] on p "Sales" at bounding box center [108, 204] width 50 height 12
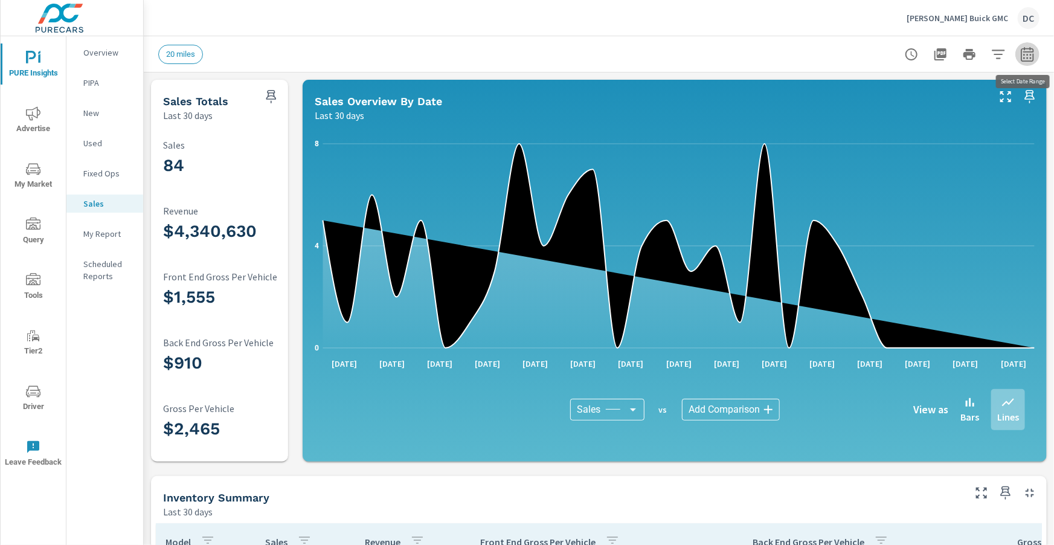
click at [1030, 59] on icon "button" at bounding box center [1027, 54] width 15 height 15
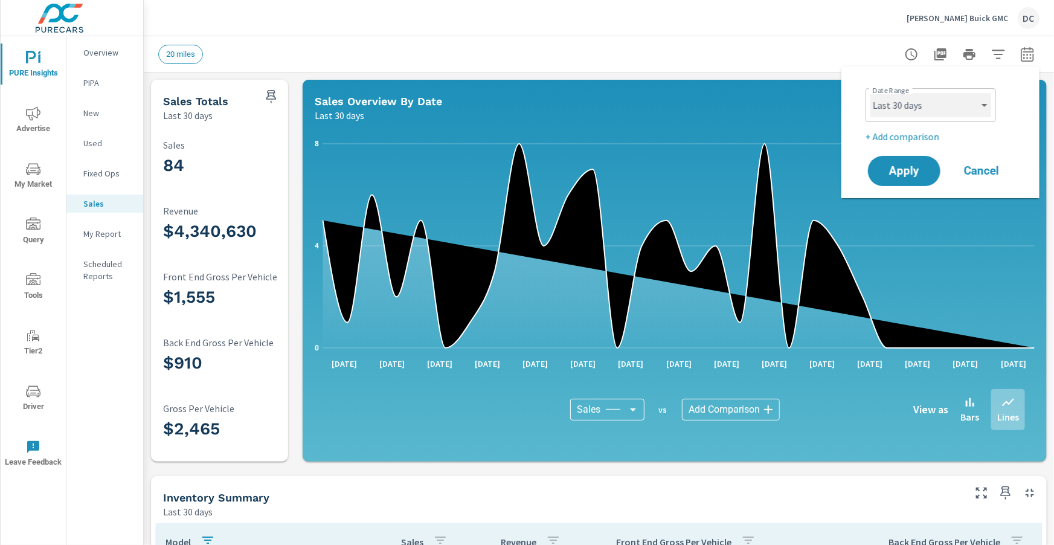
click at [974, 105] on select "Custom [DATE] Last week Last 7 days Last 14 days Last 30 days Last 45 days Last…" at bounding box center [931, 105] width 121 height 24
click at [871, 93] on select "Custom [DATE] Last week Last 7 days Last 14 days Last 30 days Last 45 days Last…" at bounding box center [931, 105] width 121 height 24
select select "Last month"
click at [929, 137] on p "+ Add comparison" at bounding box center [943, 136] width 155 height 15
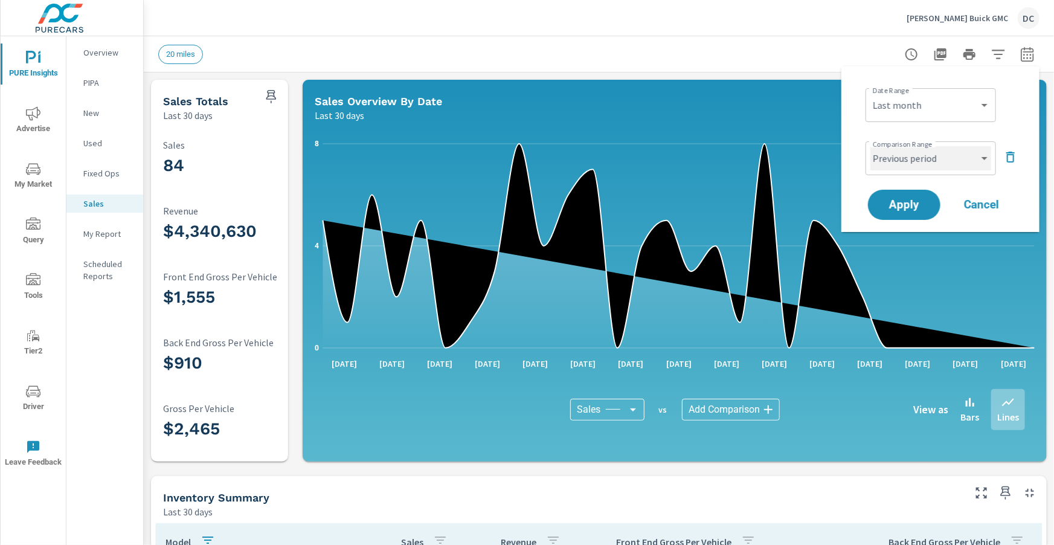
click at [938, 167] on select "Custom Previous period Previous month Previous year" at bounding box center [931, 158] width 121 height 24
click at [871, 146] on select "Custom Previous period Previous month Previous year" at bounding box center [931, 158] width 121 height 24
select select "Previous month"
click at [918, 204] on span "Apply" at bounding box center [905, 204] width 50 height 11
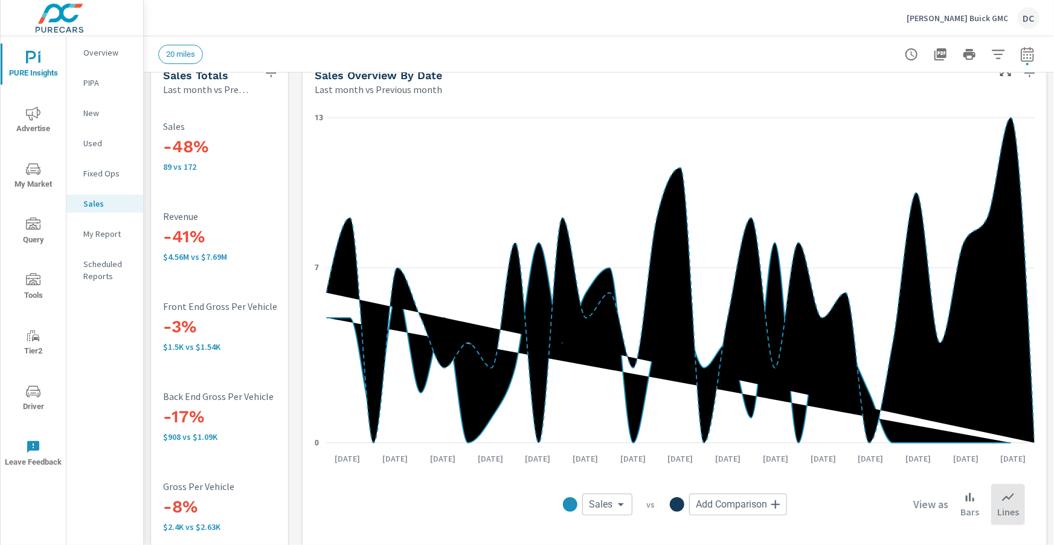
scroll to position [38, 0]
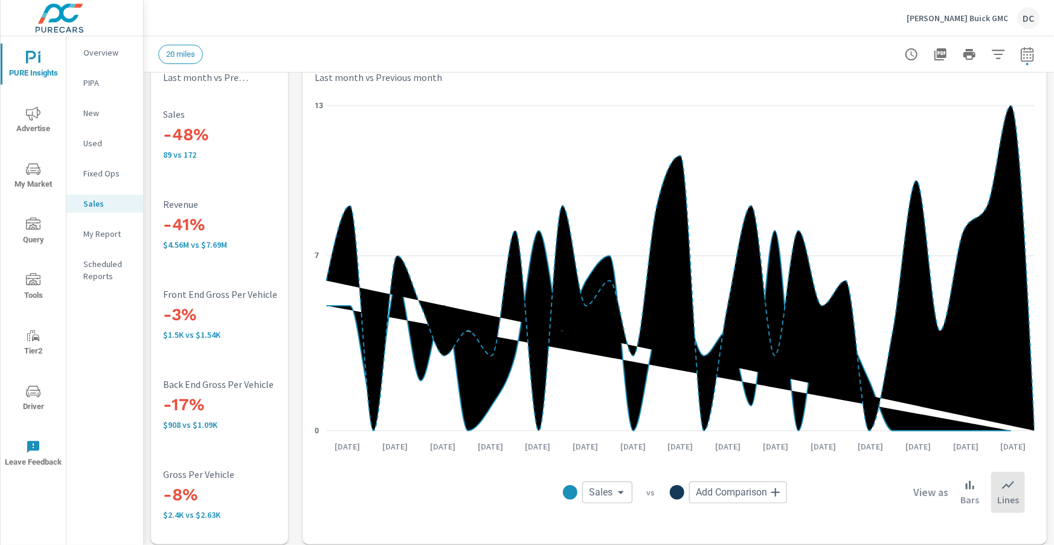
click at [99, 139] on p "Used" at bounding box center [108, 143] width 50 height 12
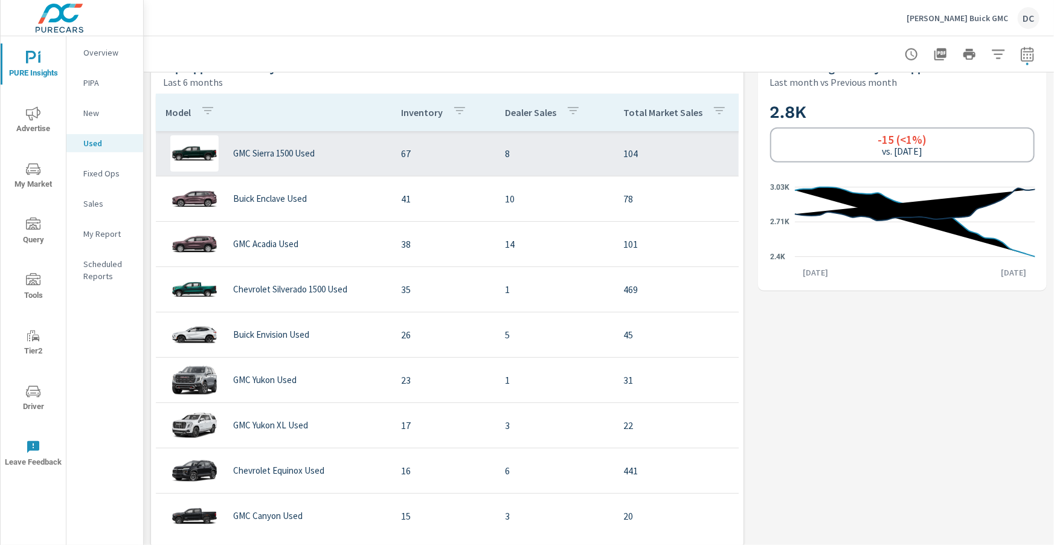
scroll to position [554, 0]
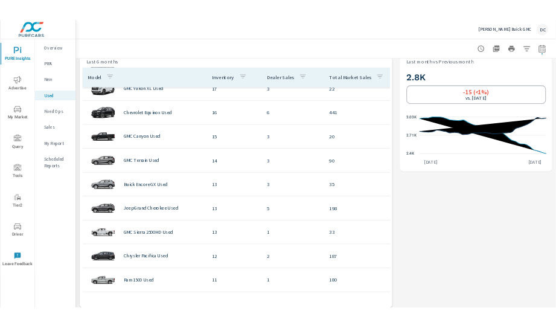
scroll to position [364, 0]
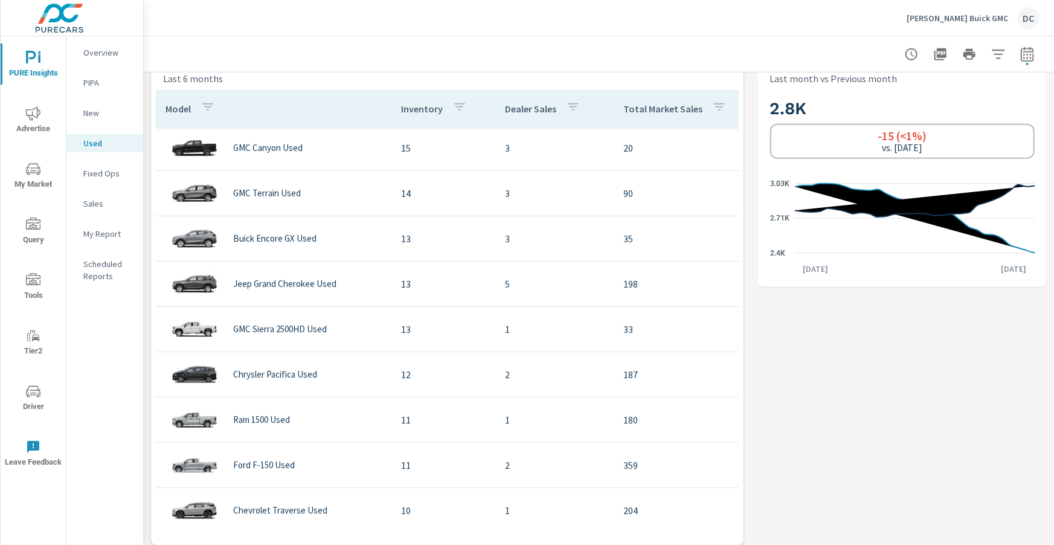
click at [100, 203] on p "Sales" at bounding box center [108, 204] width 50 height 12
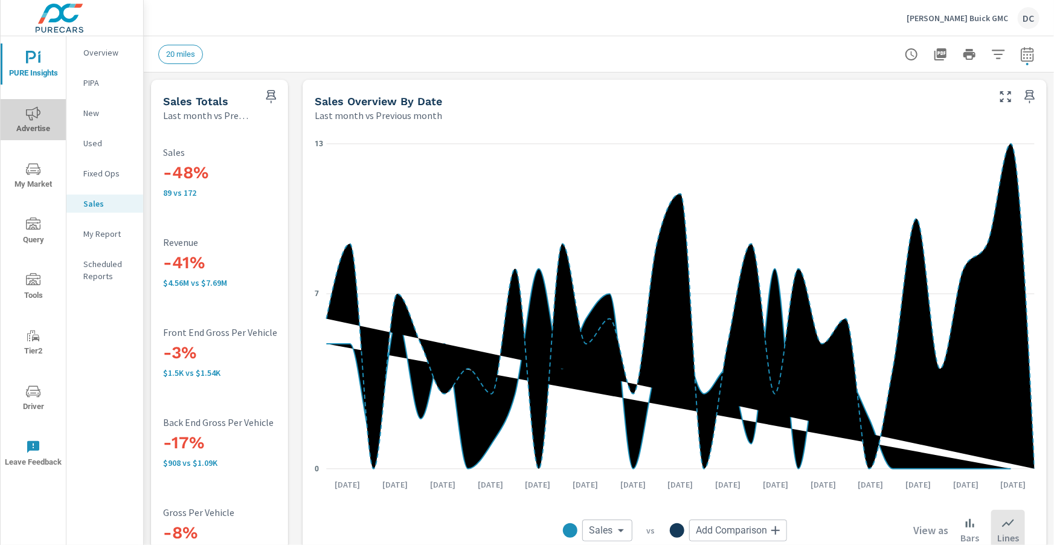
click at [40, 121] on span "Advertise" at bounding box center [33, 121] width 58 height 30
